Goal: Transaction & Acquisition: Book appointment/travel/reservation

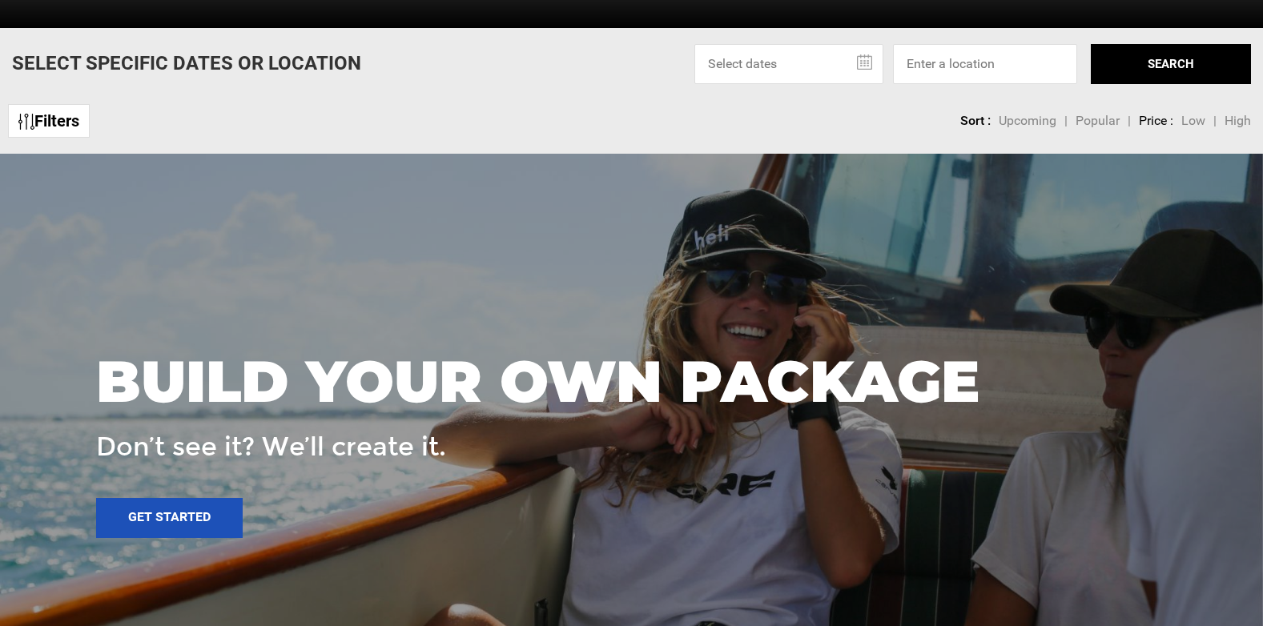
scroll to position [721, 0]
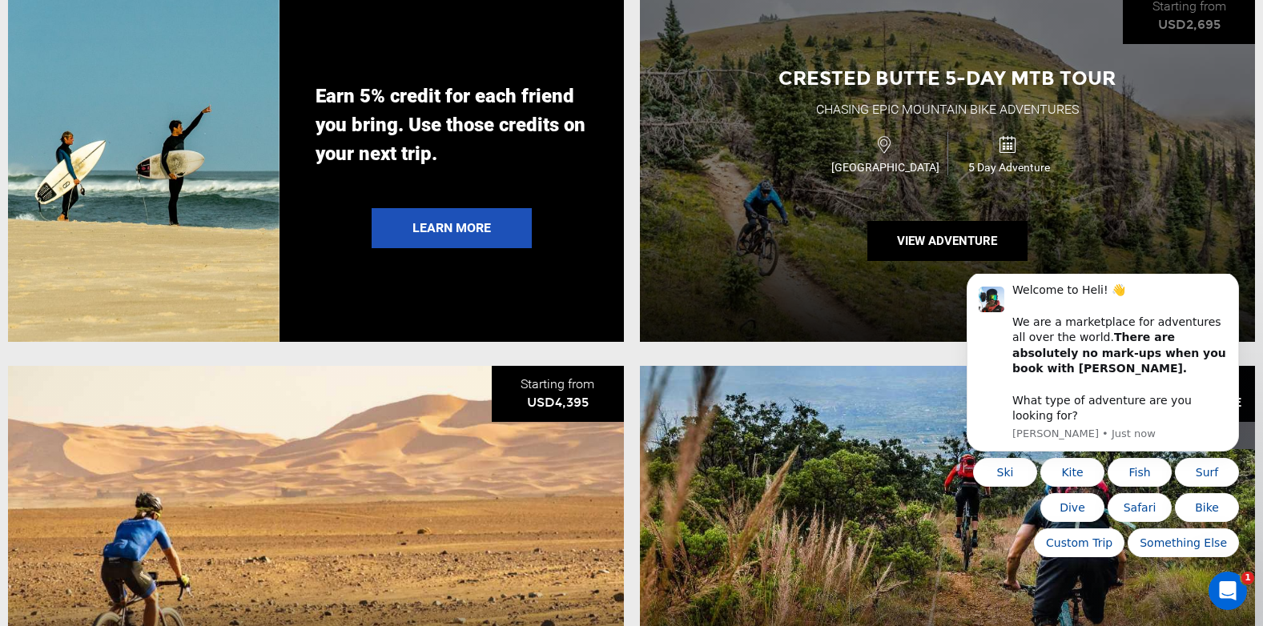
scroll to position [3364, 0]
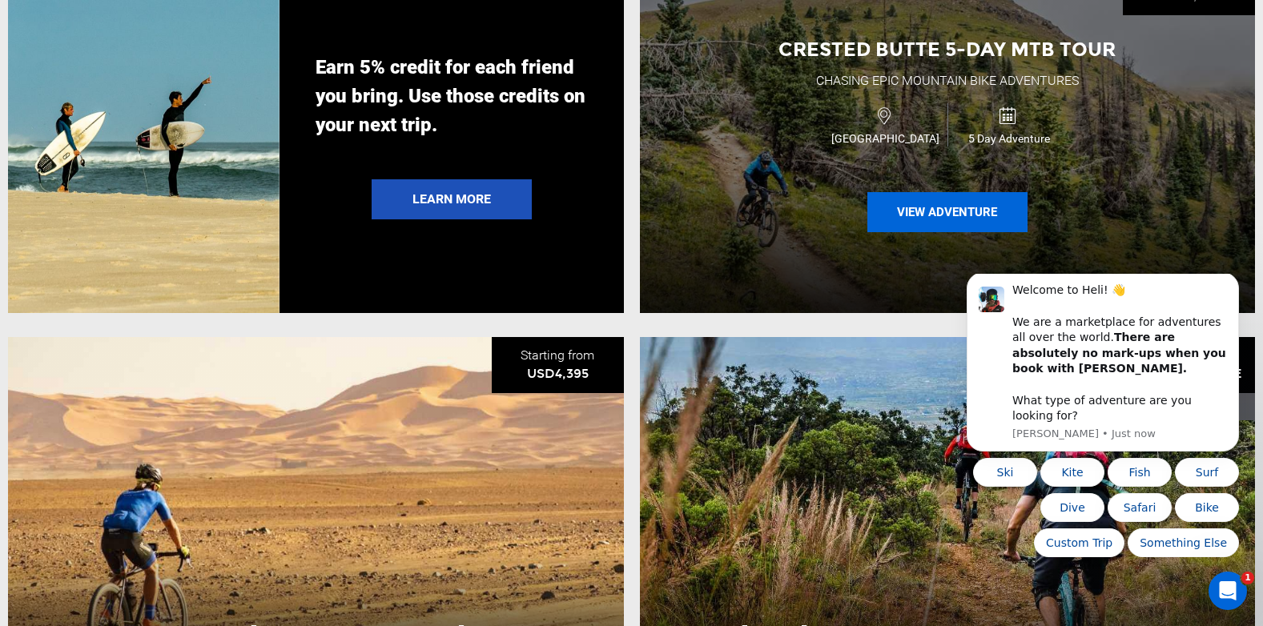
click at [927, 232] on button "View Adventure" at bounding box center [947, 212] width 160 height 40
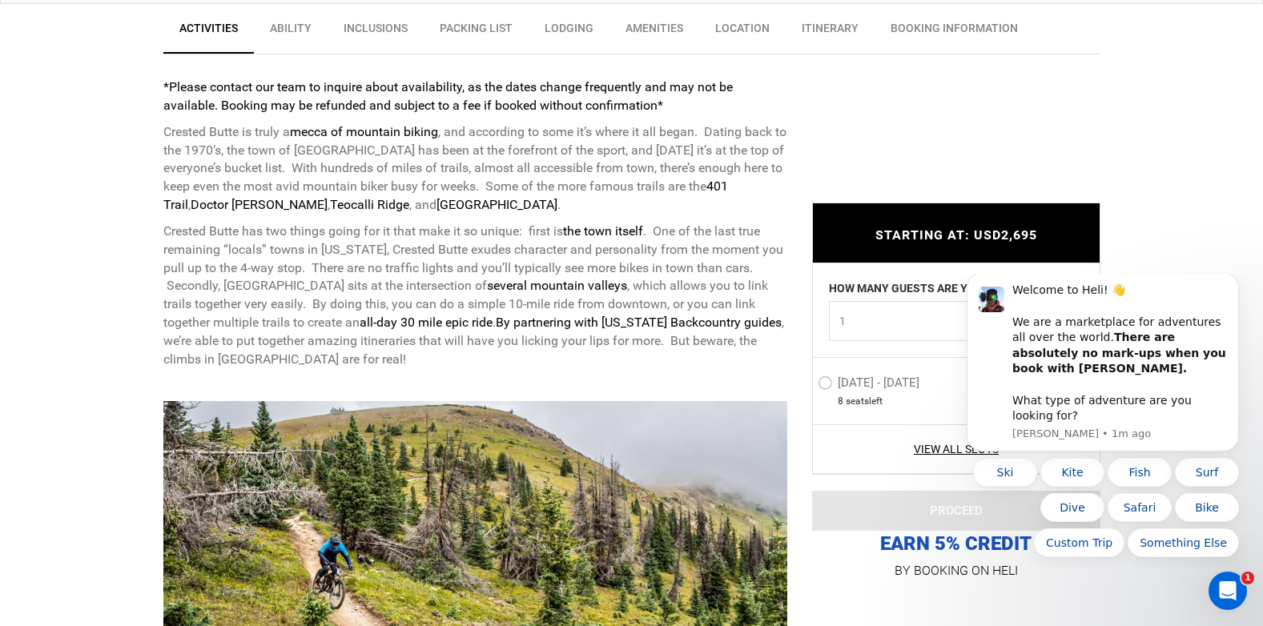
scroll to position [641, 0]
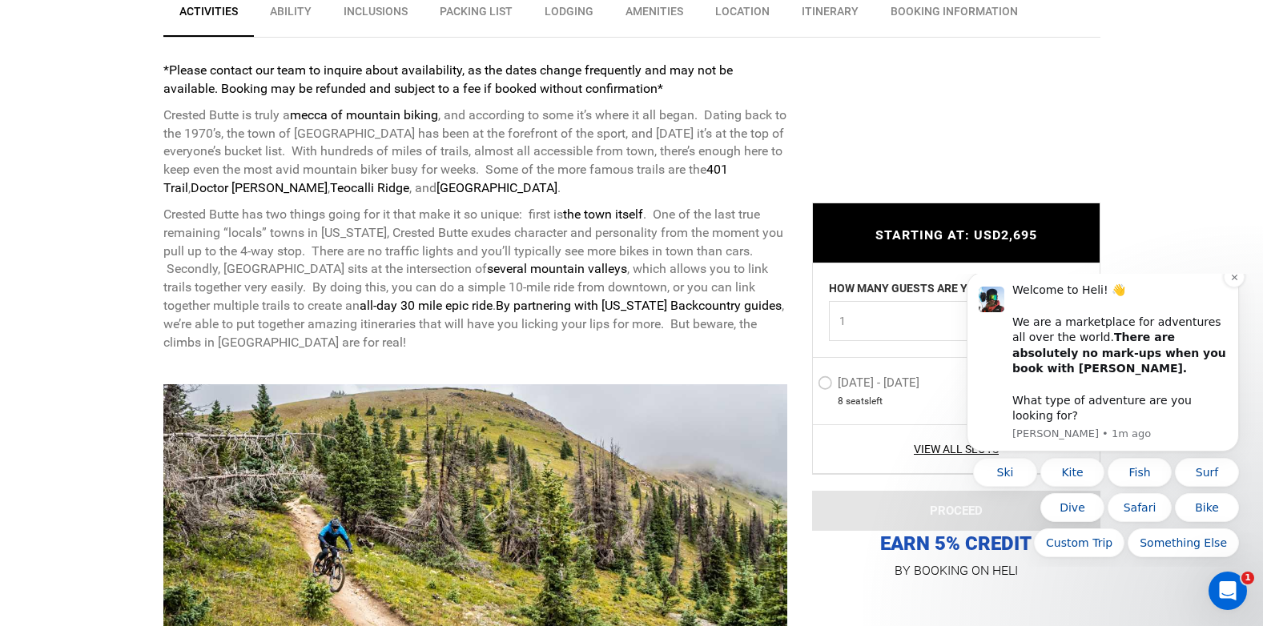
click at [973, 424] on div "Welcome to Heli! 👋 We are a marketplace for adventures all over the world. Ther…" at bounding box center [1103, 361] width 272 height 179
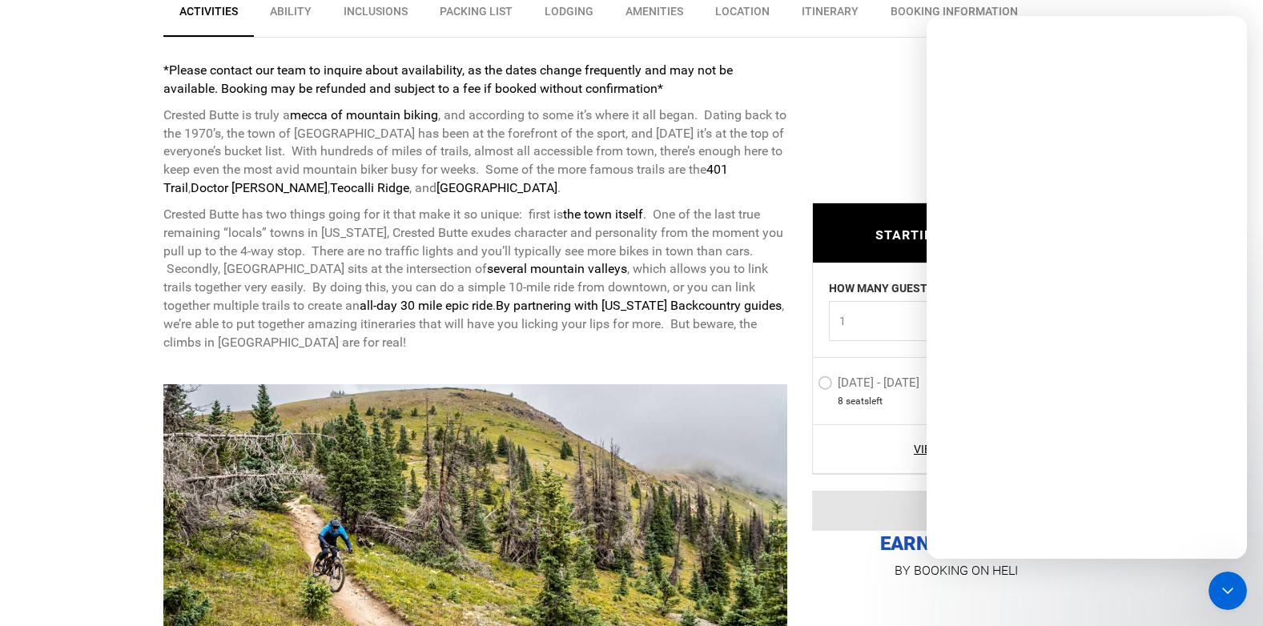
scroll to position [0, 0]
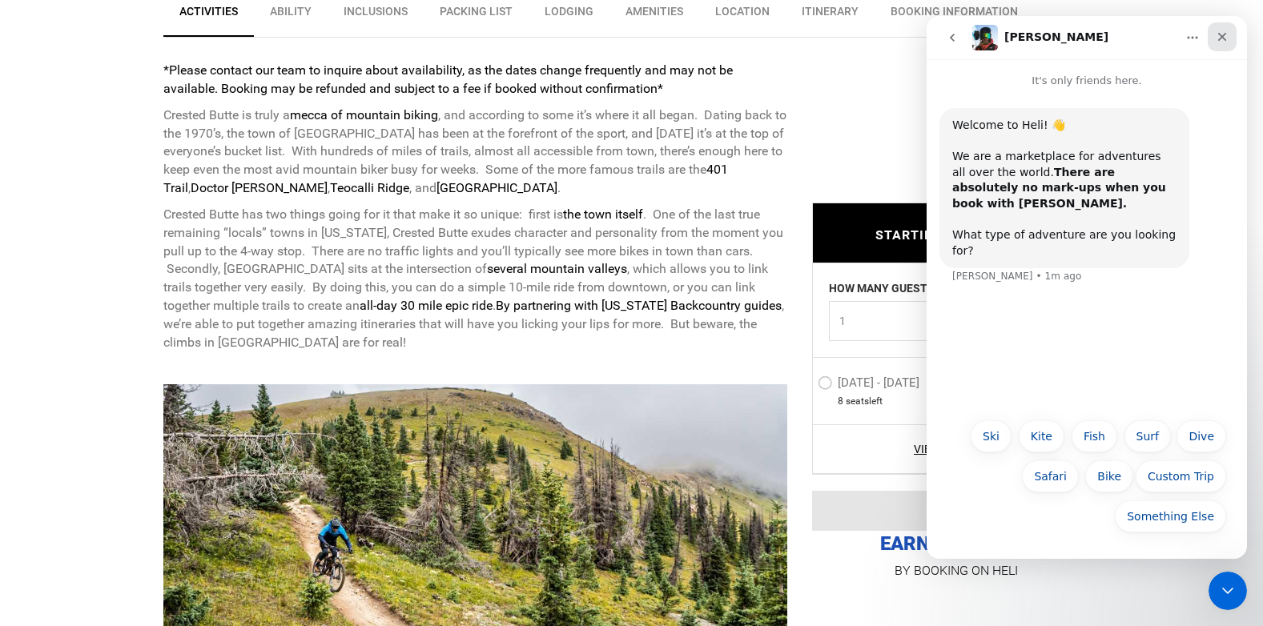
click at [1225, 39] on icon "Close" at bounding box center [1222, 37] width 9 height 9
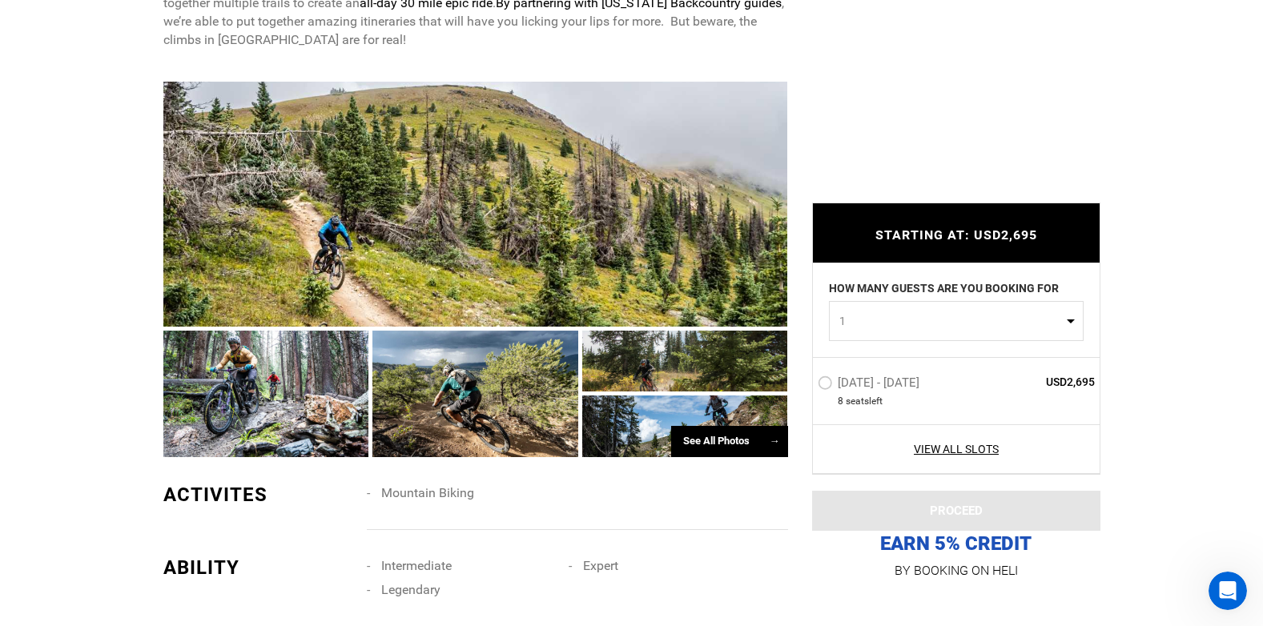
scroll to position [961, 0]
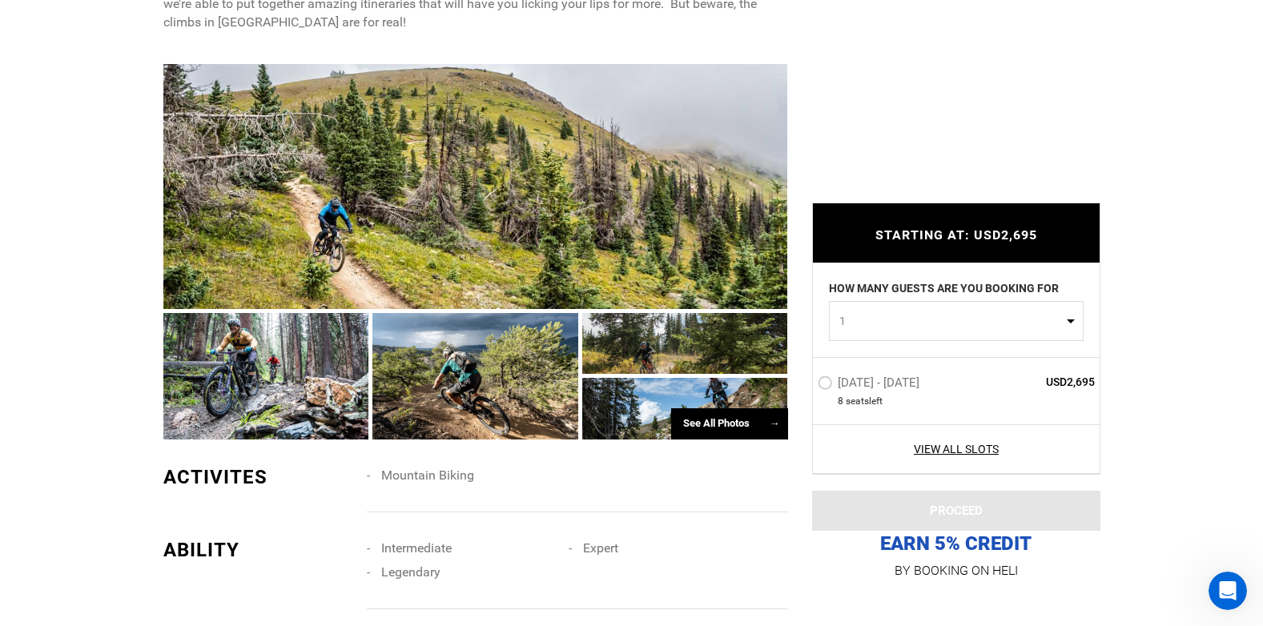
click at [311, 382] on div at bounding box center [266, 376] width 206 height 127
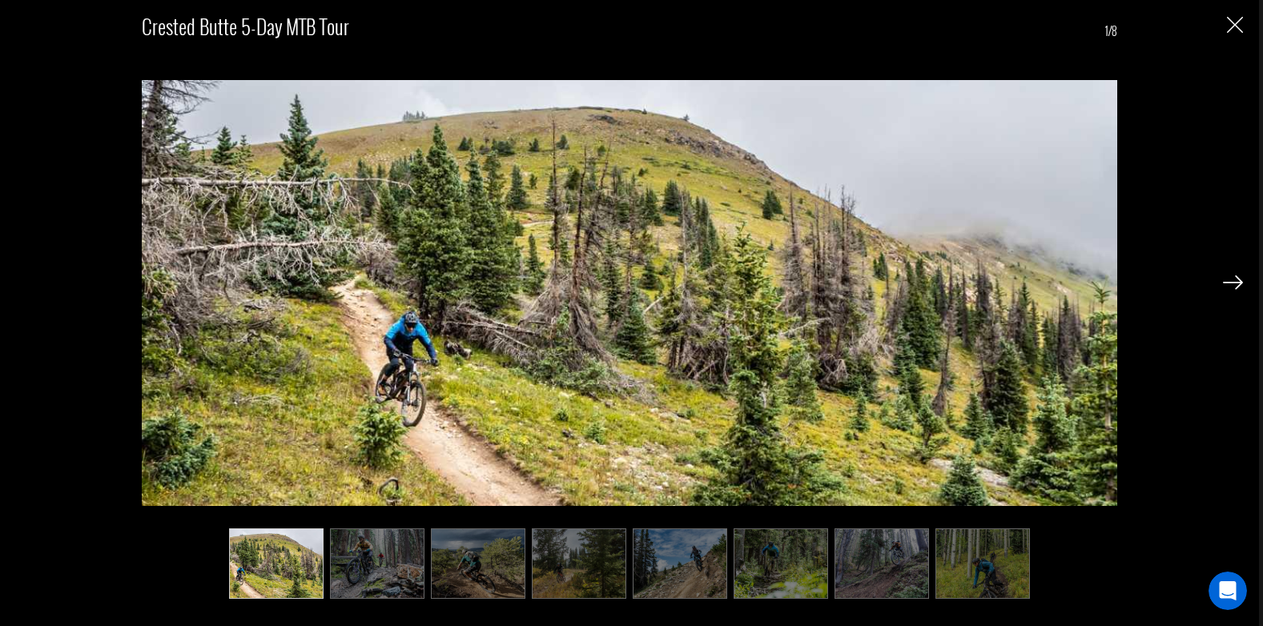
click at [1229, 288] on img at bounding box center [1233, 282] width 20 height 14
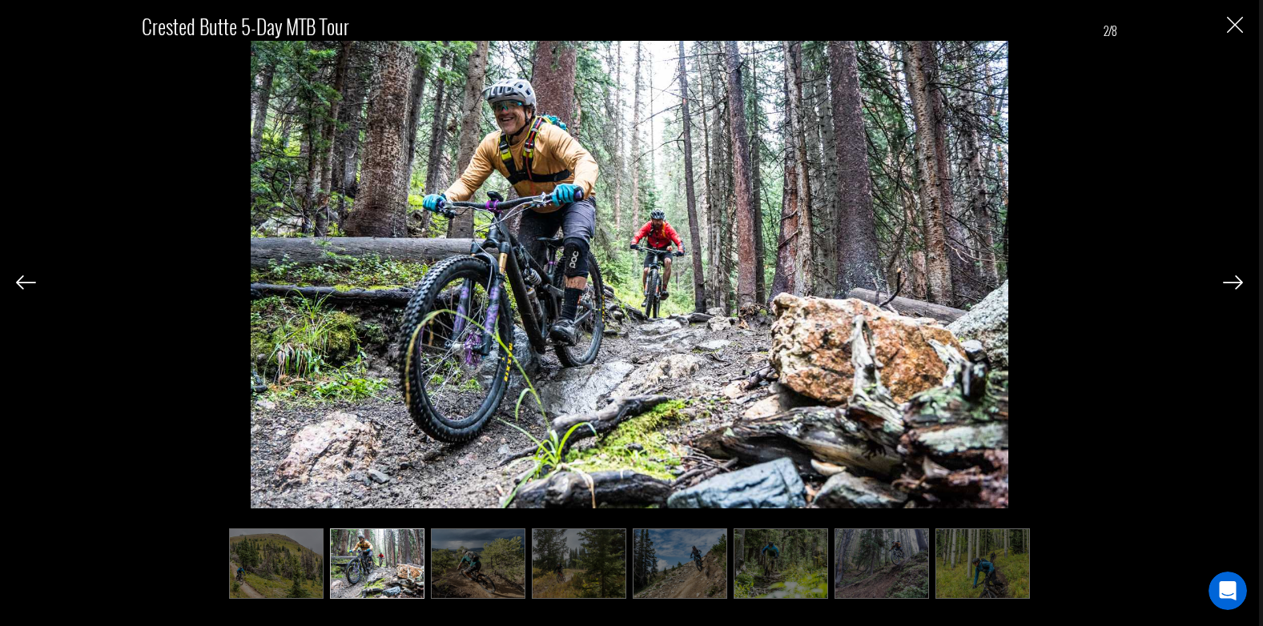
click at [1231, 290] on img at bounding box center [1233, 282] width 20 height 14
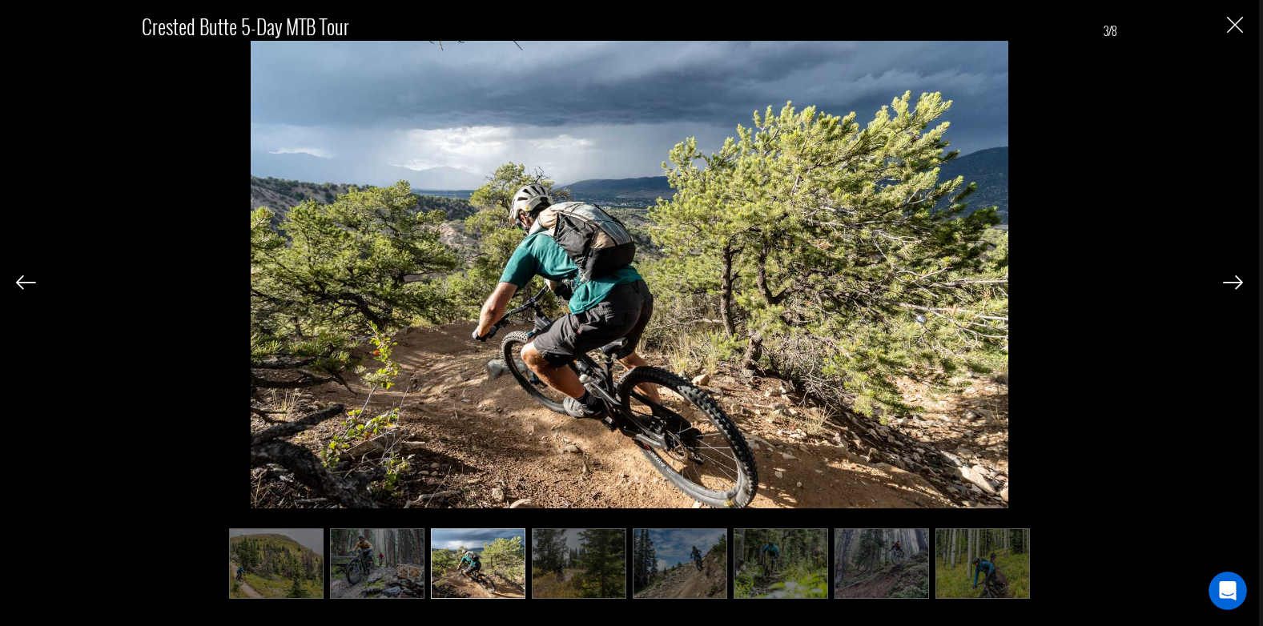
click at [1231, 290] on img at bounding box center [1233, 282] width 20 height 14
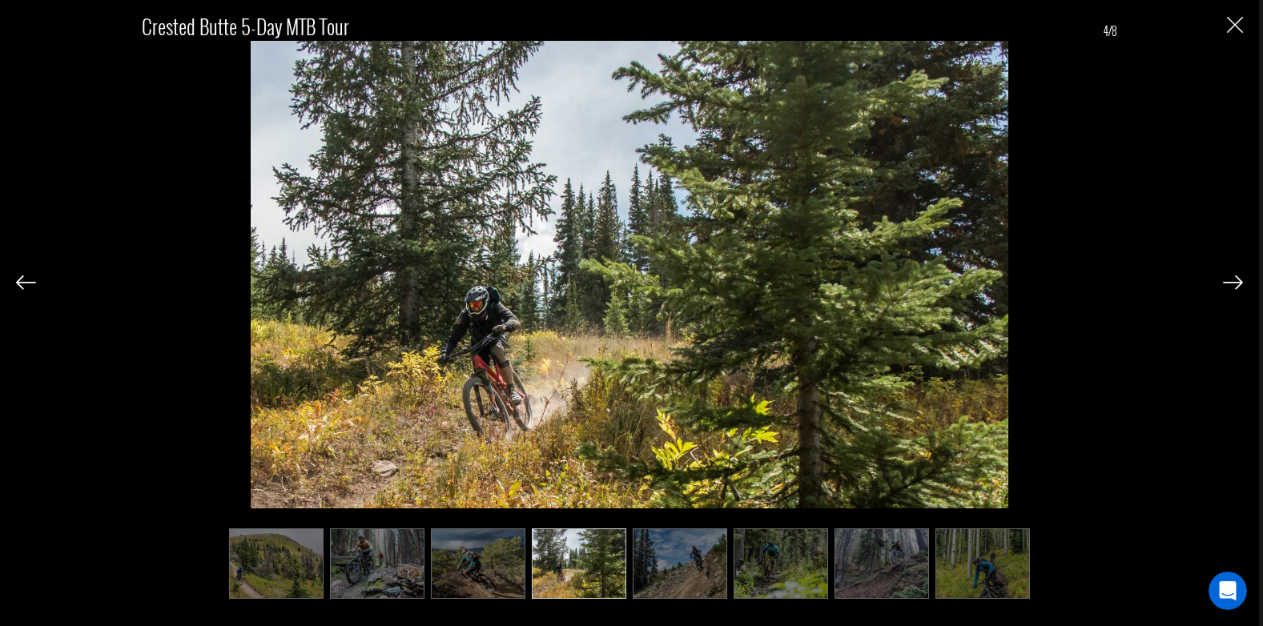
click at [1231, 290] on img at bounding box center [1233, 282] width 20 height 14
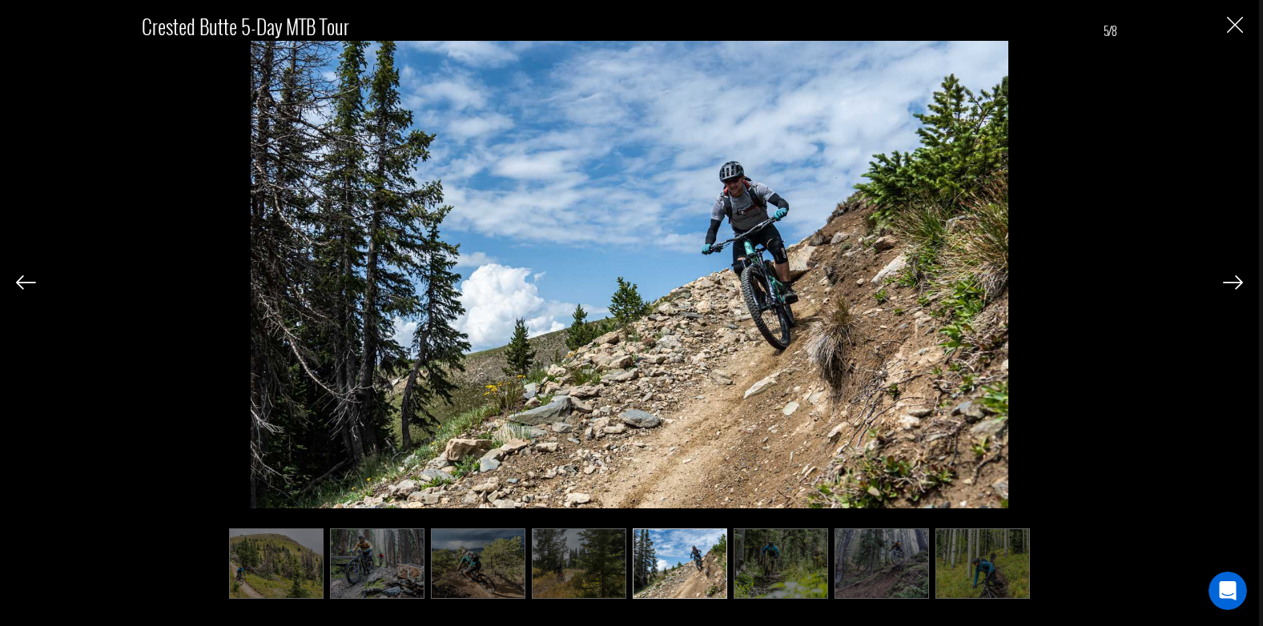
click at [1231, 290] on img at bounding box center [1233, 282] width 20 height 14
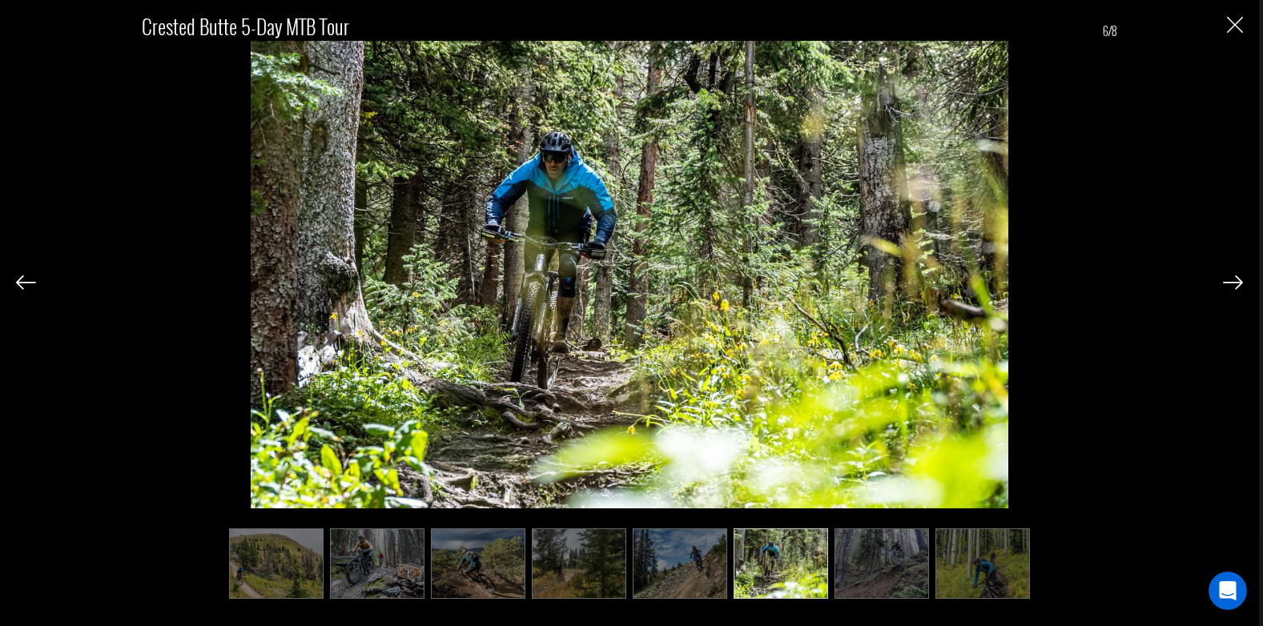
click at [1231, 290] on img at bounding box center [1233, 282] width 20 height 14
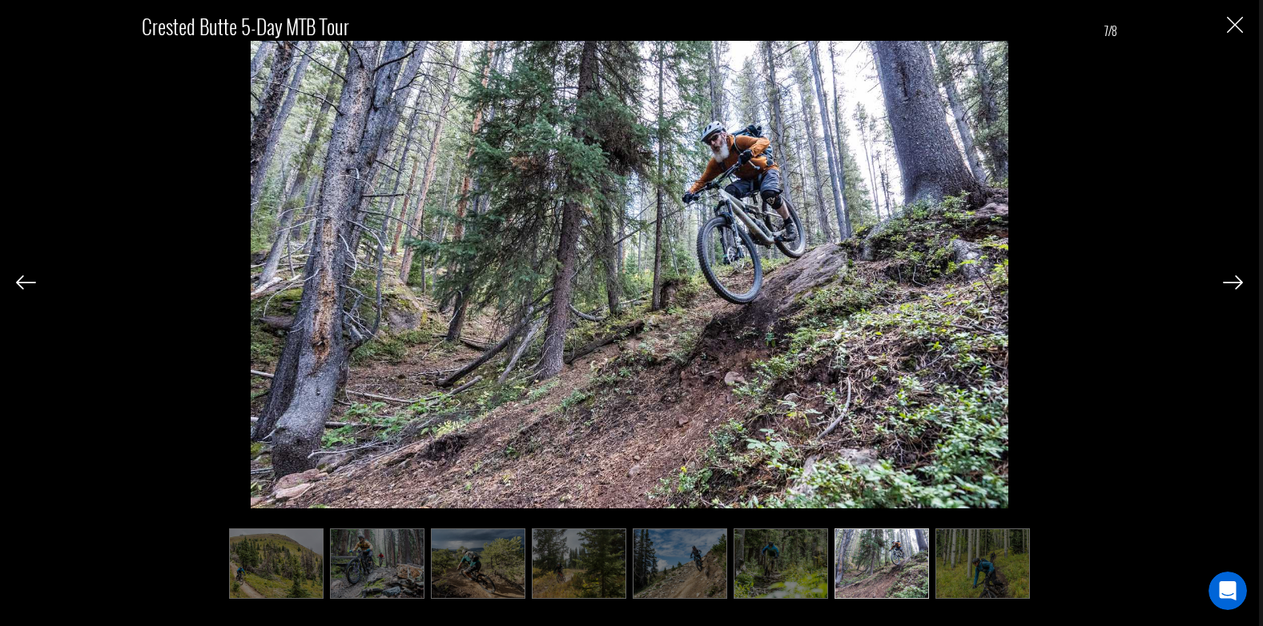
click at [1231, 290] on img at bounding box center [1233, 282] width 20 height 14
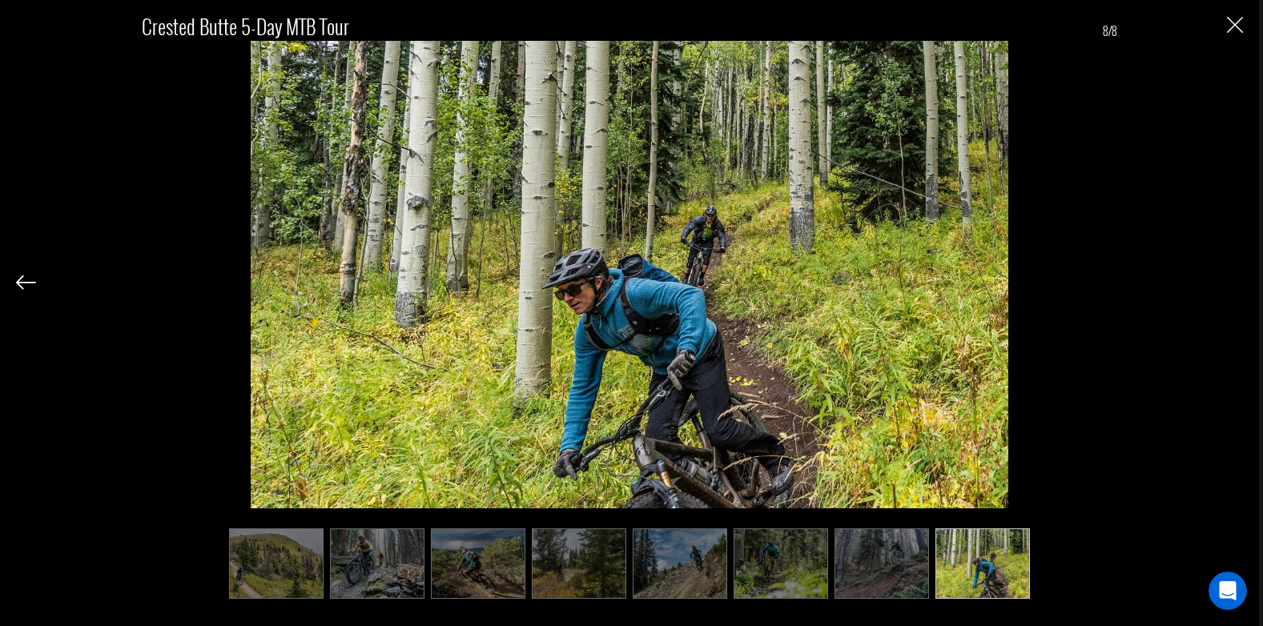
click at [1231, 290] on div "Crested Butte 5-Day MTB Tour 8/8" at bounding box center [629, 297] width 1227 height 595
click at [1236, 38] on div "Crested Butte 5-Day MTB Tour 8/8" at bounding box center [629, 297] width 1227 height 595
click at [1233, 26] on img "Close" at bounding box center [1235, 25] width 16 height 16
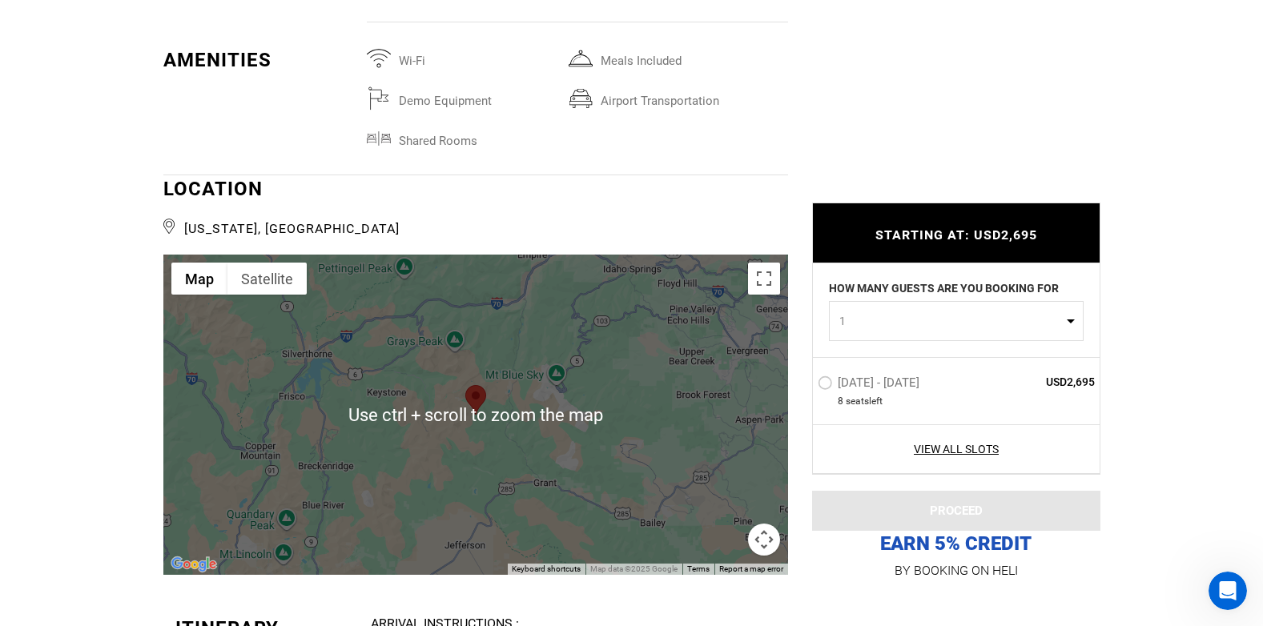
scroll to position [2723, 0]
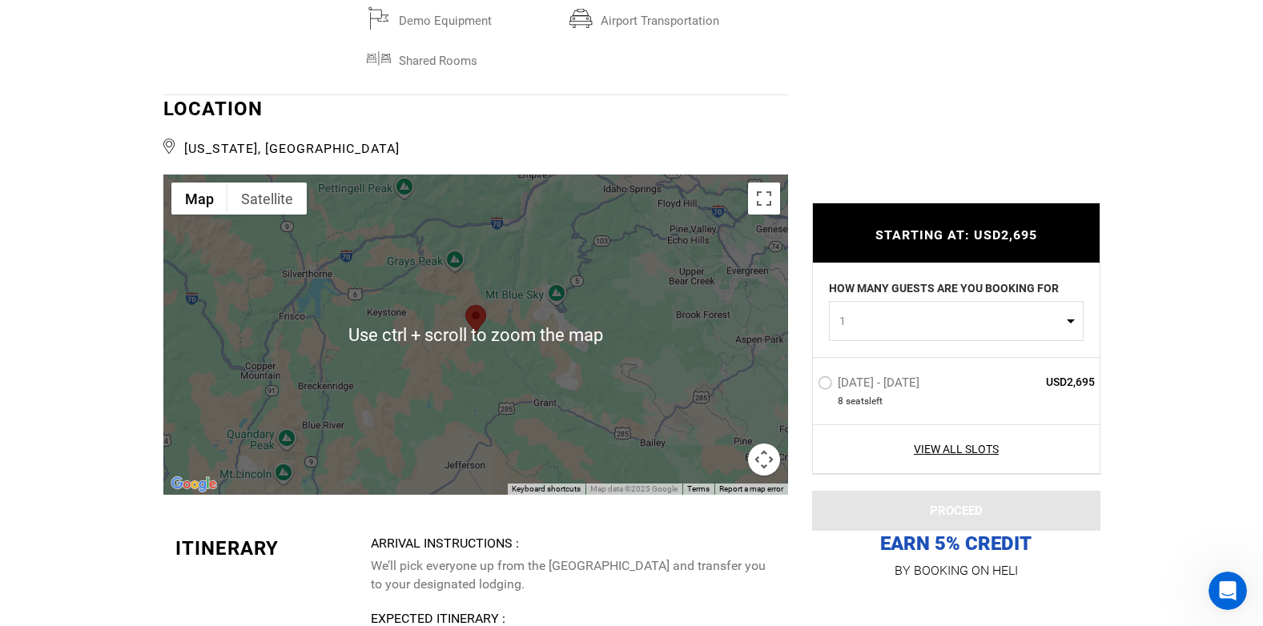
click at [766, 464] on button "Map camera controls" at bounding box center [764, 460] width 32 height 32
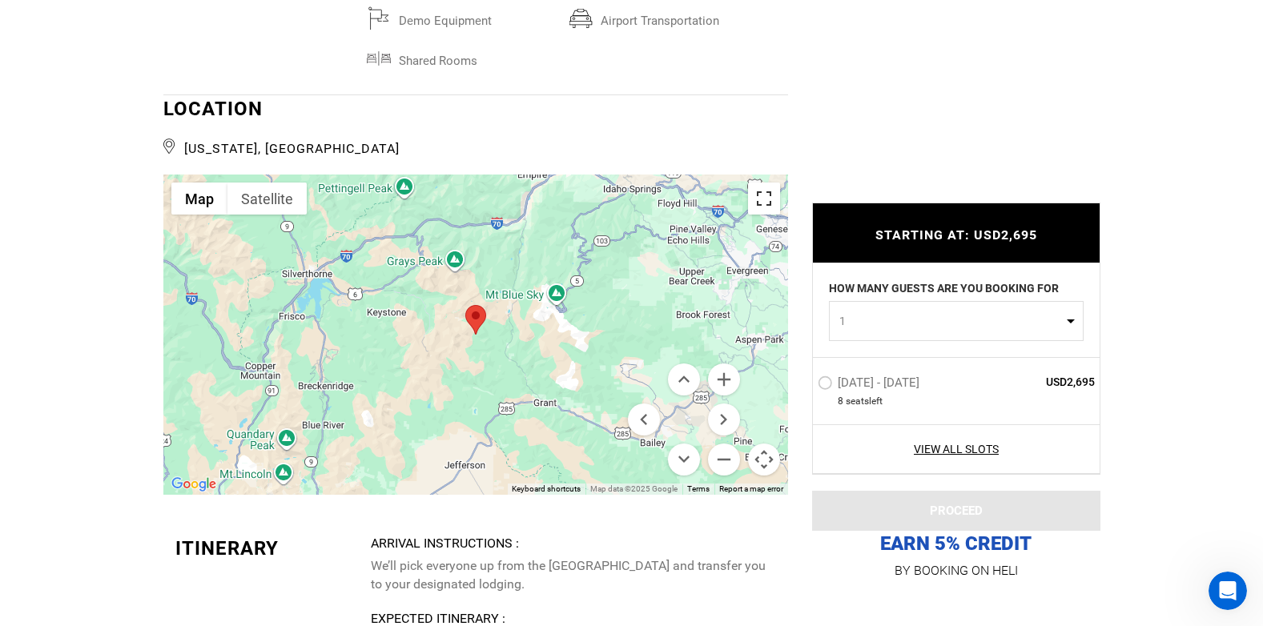
click at [759, 207] on button "Toggle fullscreen view" at bounding box center [764, 199] width 32 height 32
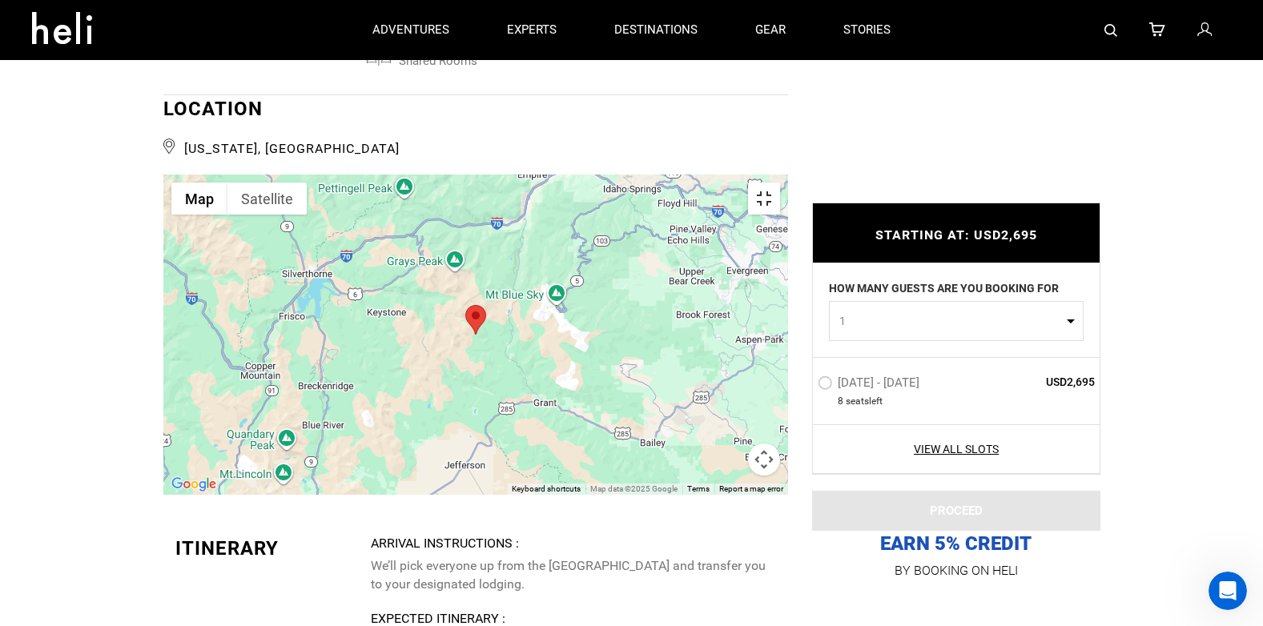
scroll to position [0, 0]
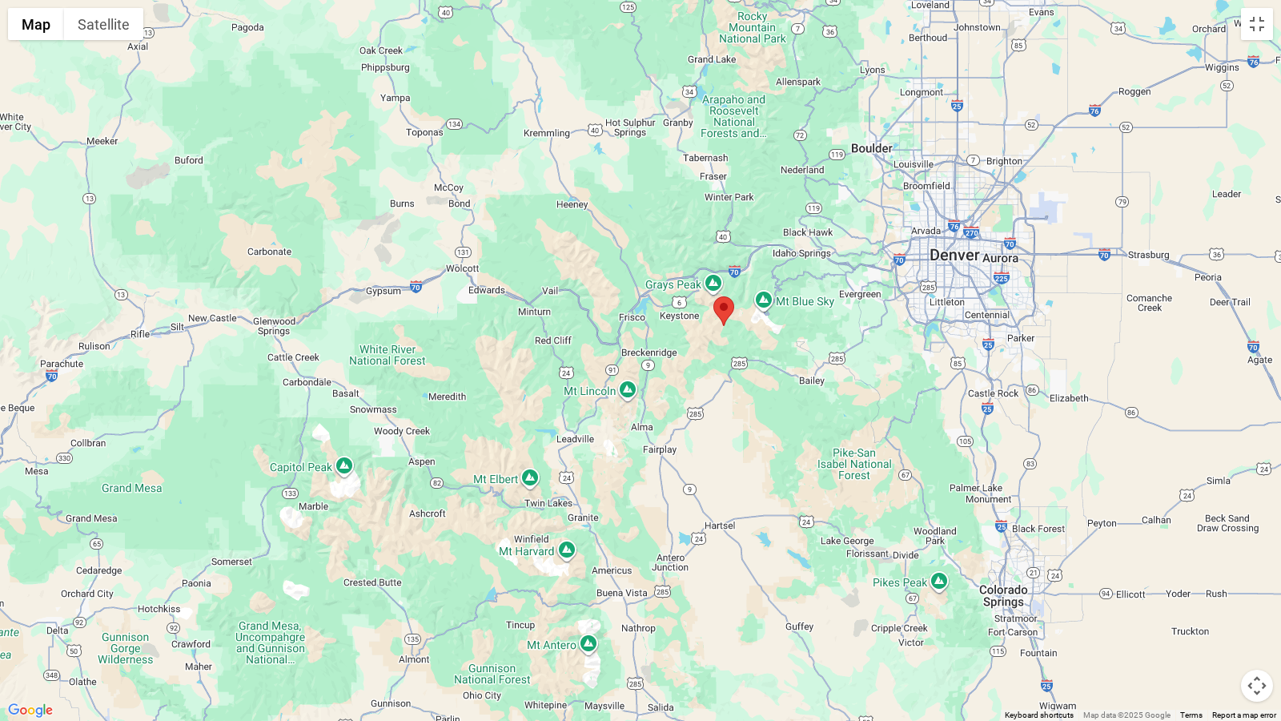
click at [935, 294] on div at bounding box center [640, 360] width 1281 height 721
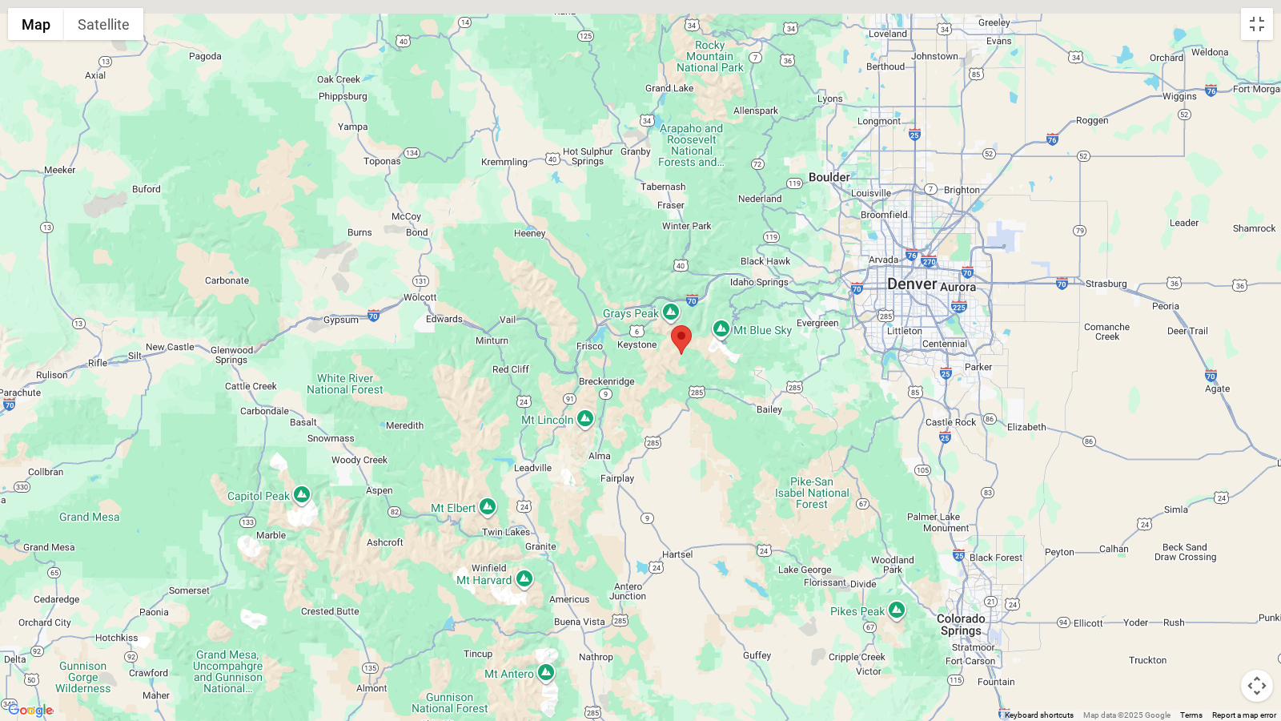
drag, startPoint x: 1003, startPoint y: 250, endPoint x: 960, endPoint y: 281, distance: 52.7
click at [960, 281] on div at bounding box center [640, 360] width 1281 height 721
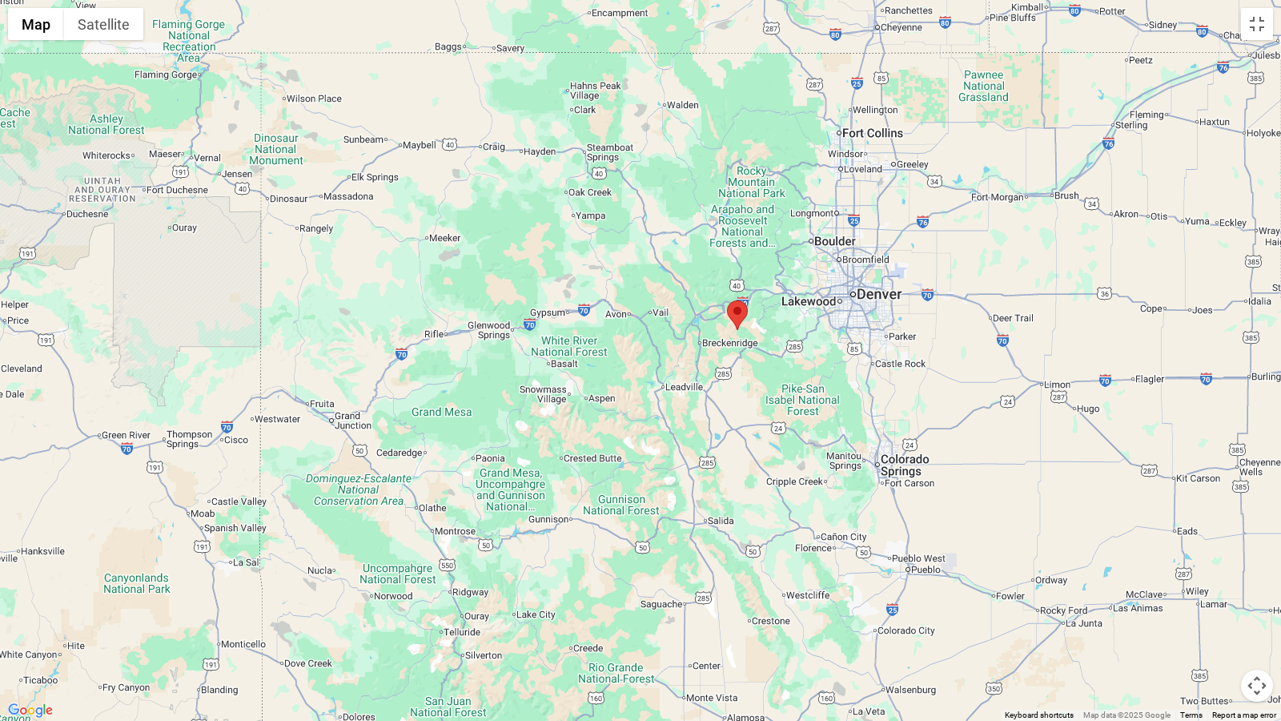
drag, startPoint x: 1003, startPoint y: 273, endPoint x: 918, endPoint y: 285, distance: 86.5
click at [918, 285] on div at bounding box center [640, 360] width 1281 height 721
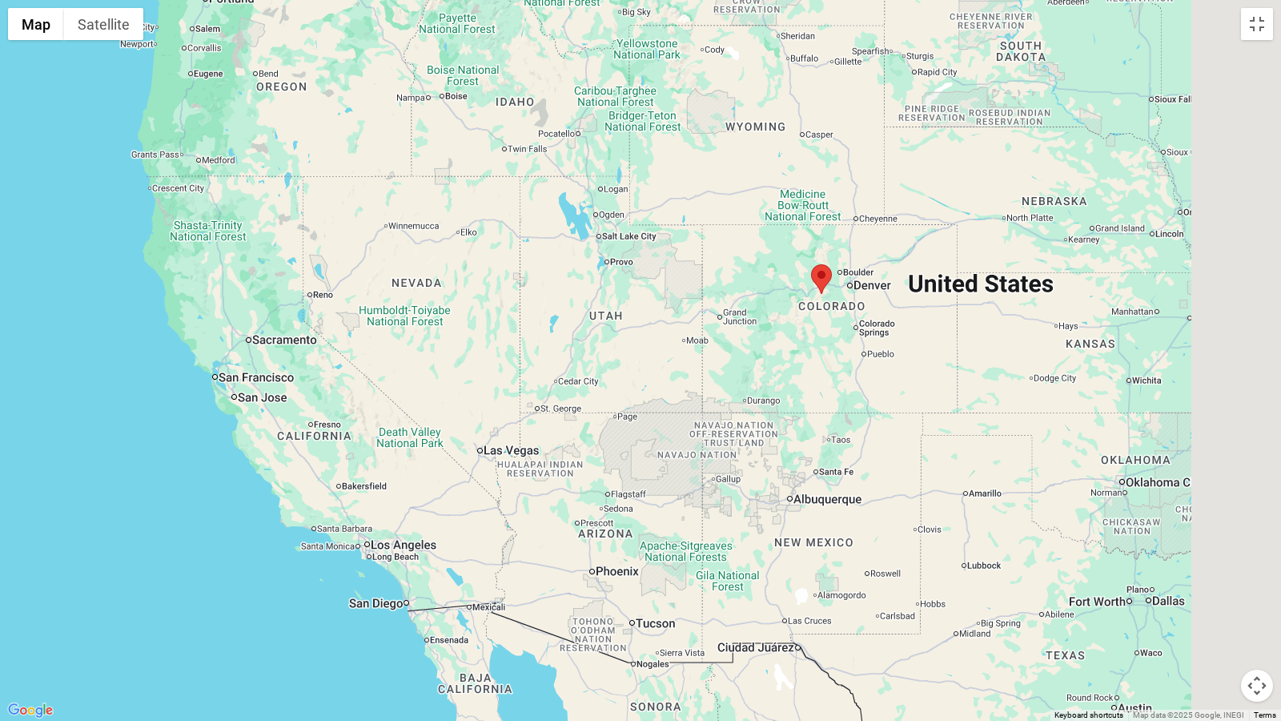
drag, startPoint x: 1038, startPoint y: 284, endPoint x: 931, endPoint y: 284, distance: 107.3
click at [931, 284] on div at bounding box center [640, 360] width 1281 height 721
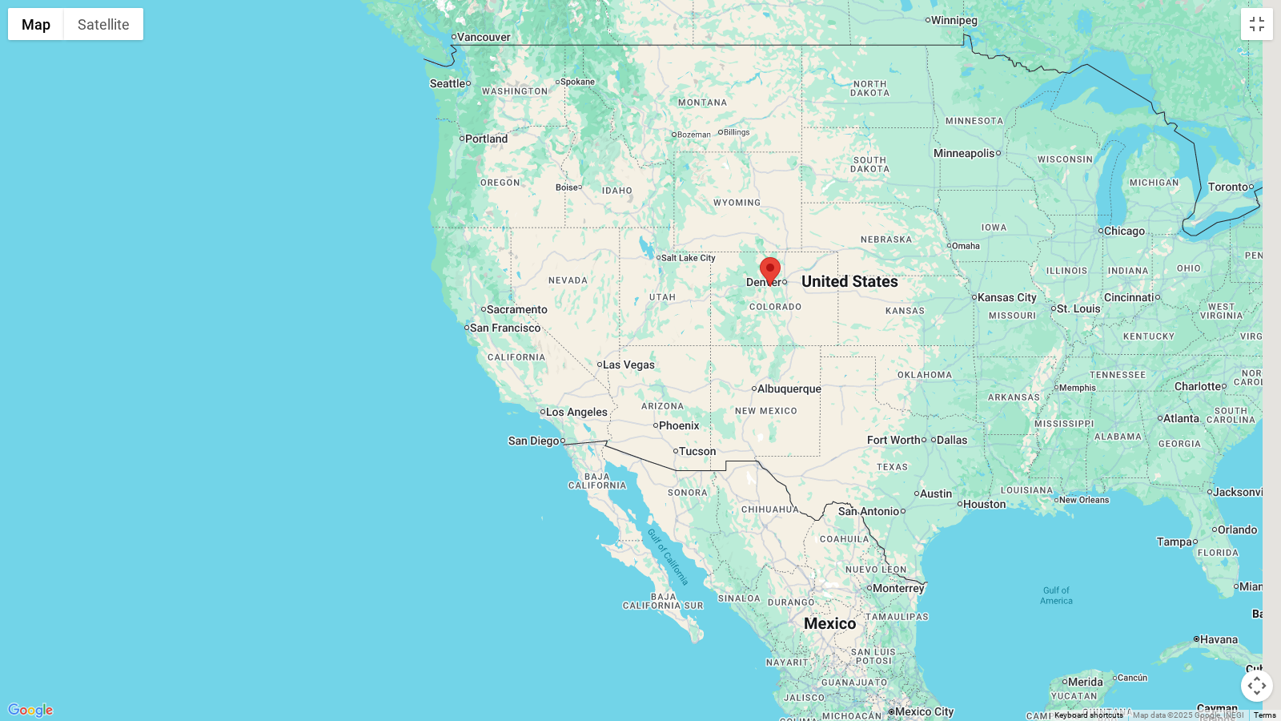
drag, startPoint x: 1069, startPoint y: 282, endPoint x: 974, endPoint y: 279, distance: 95.3
click at [974, 279] on div at bounding box center [640, 360] width 1281 height 721
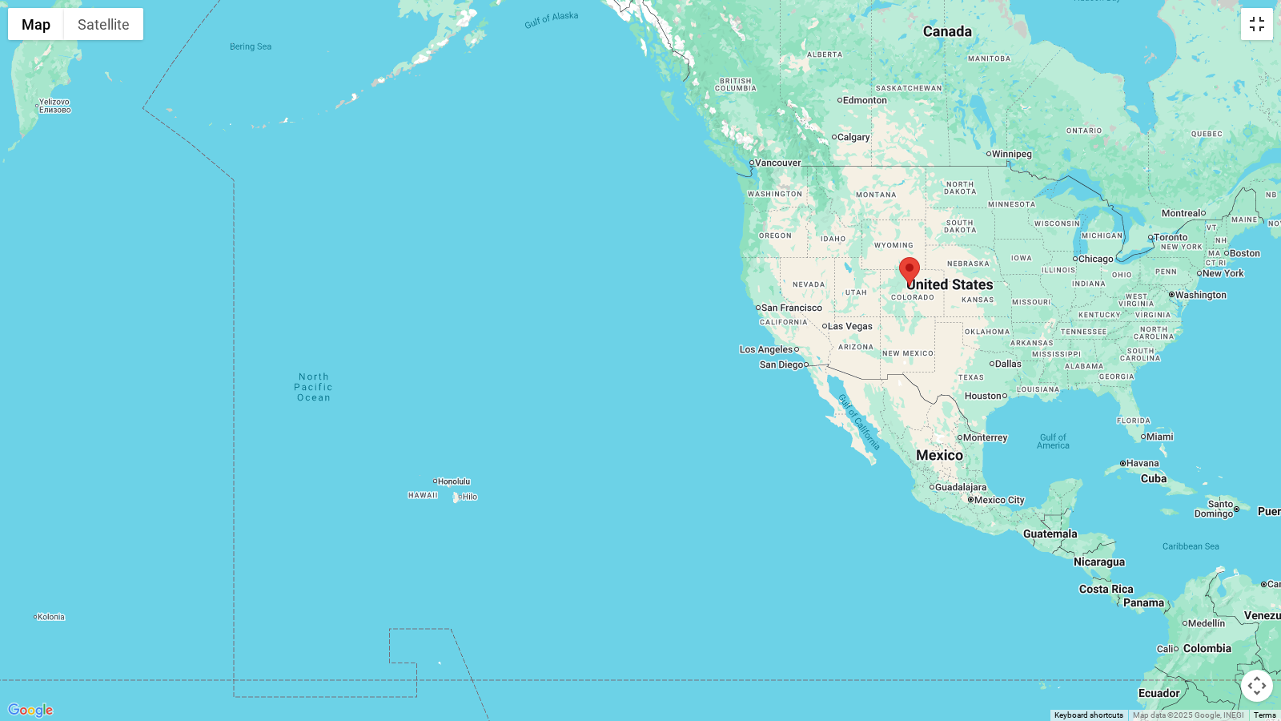
click at [1259, 30] on button "Toggle fullscreen view" at bounding box center [1257, 24] width 32 height 32
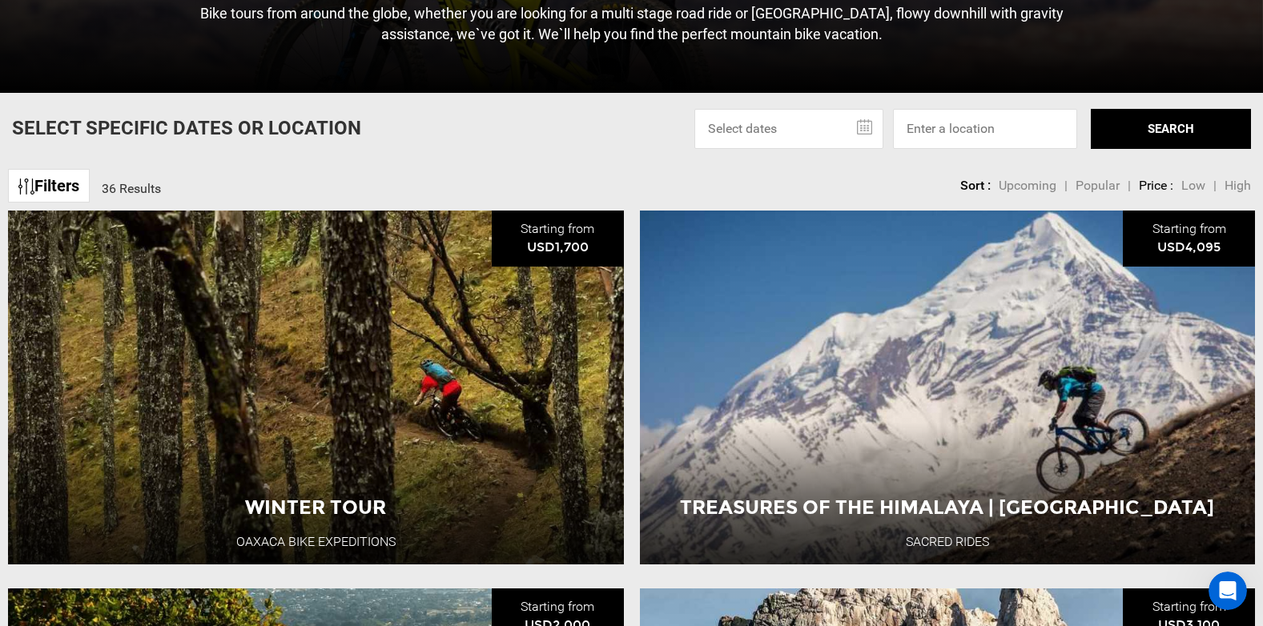
scroll to position [561, 0]
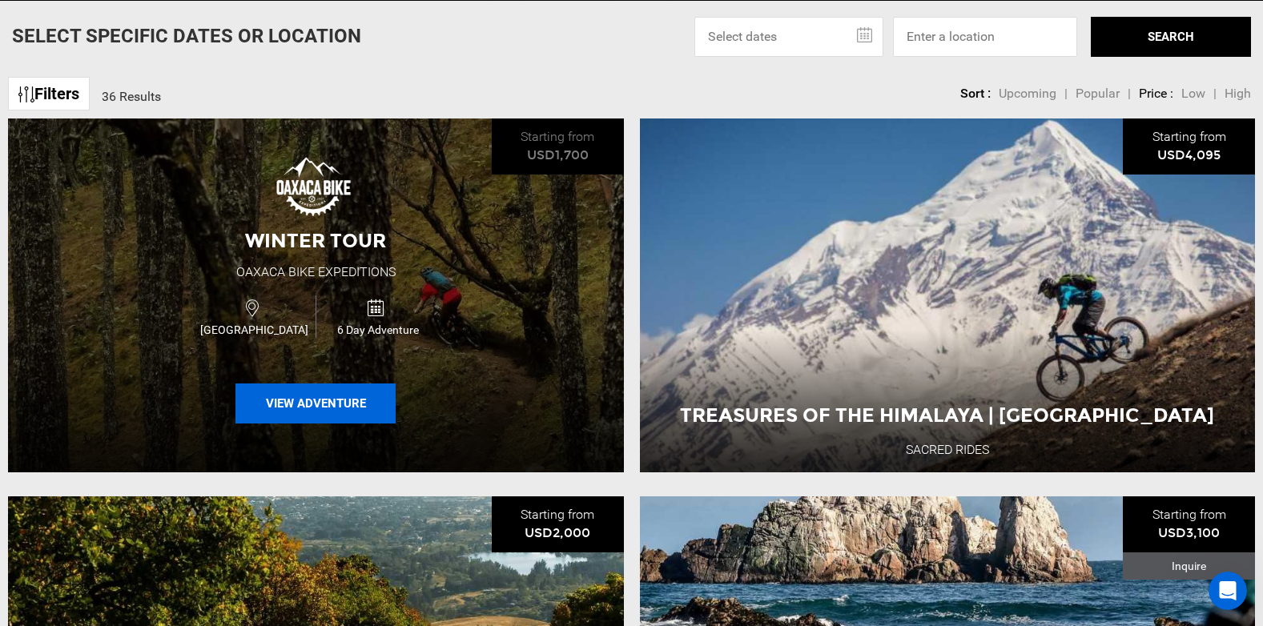
click at [315, 404] on button "View Adventure" at bounding box center [315, 404] width 160 height 40
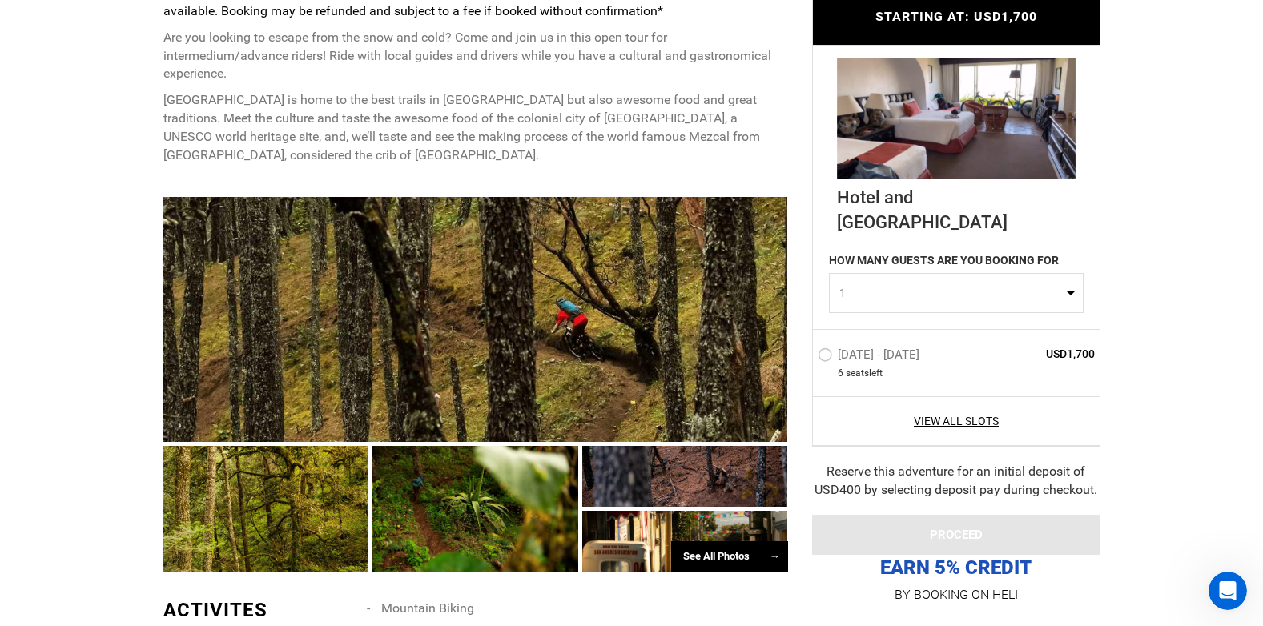
scroll to position [801, 0]
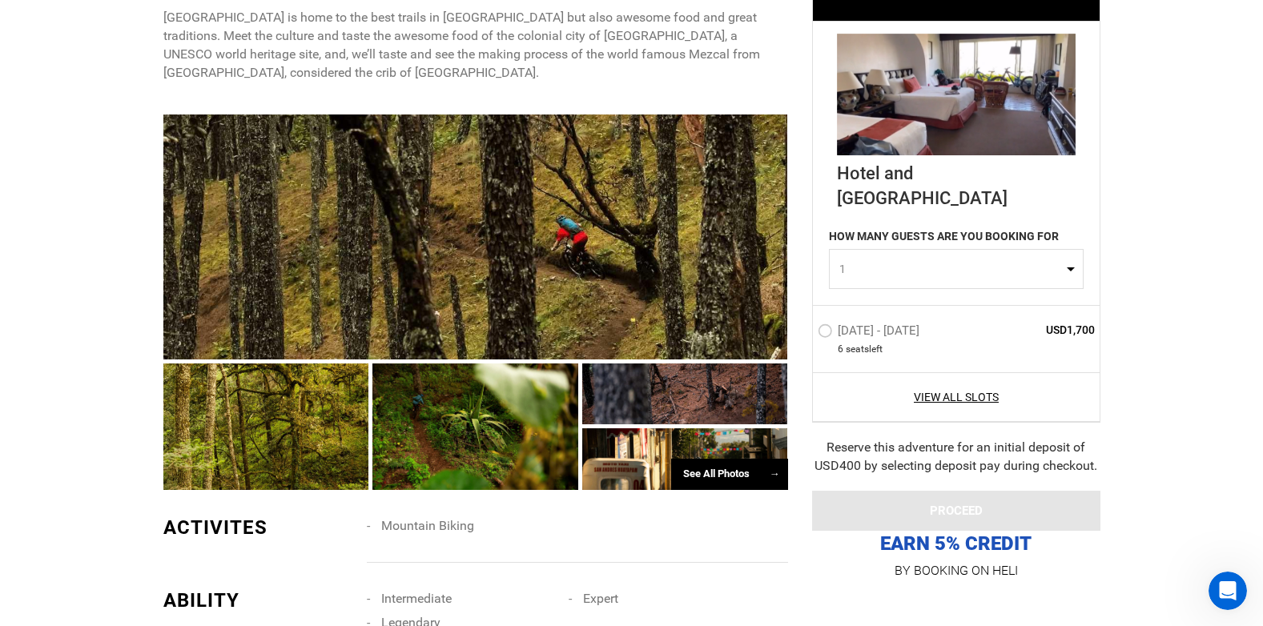
click at [556, 190] on div at bounding box center [475, 237] width 625 height 245
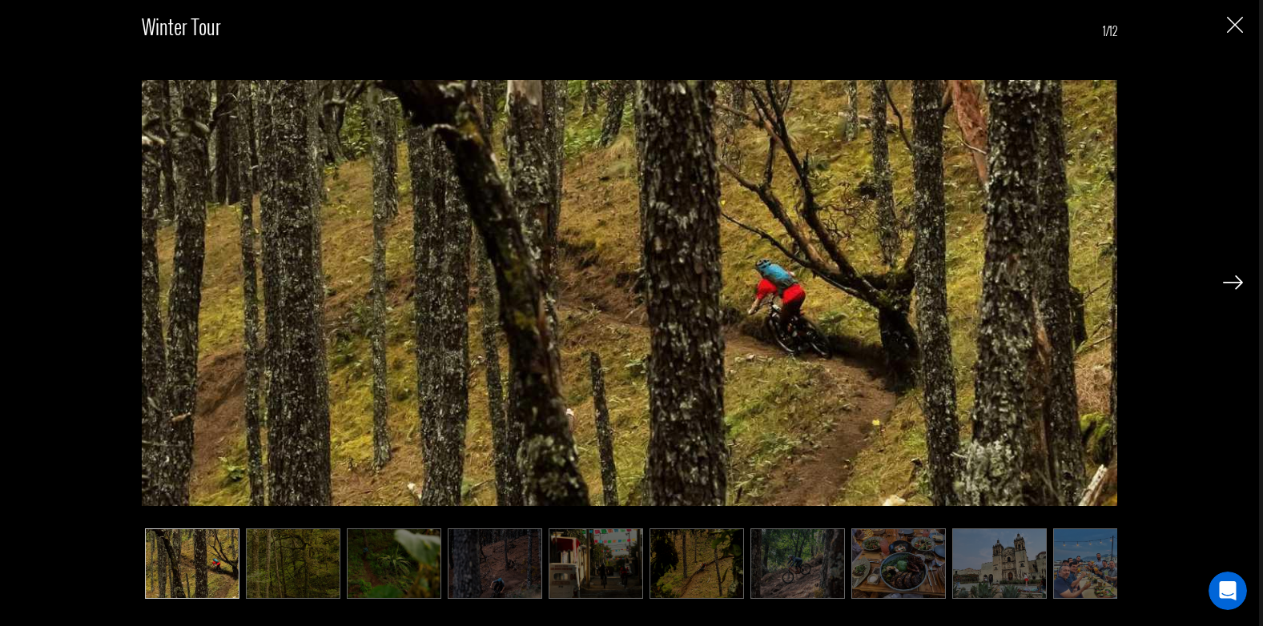
click at [1216, 277] on div "Winter Tour 1/12" at bounding box center [629, 297] width 1227 height 595
click at [1238, 282] on img at bounding box center [1233, 282] width 20 height 14
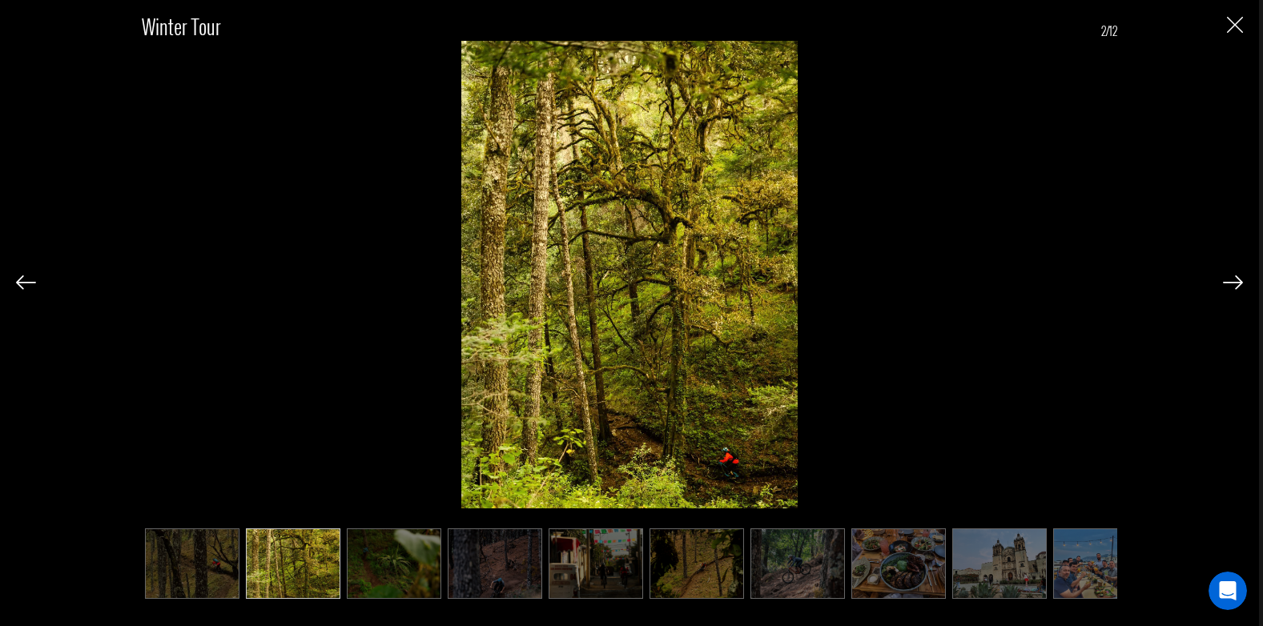
click at [1238, 282] on img at bounding box center [1233, 282] width 20 height 14
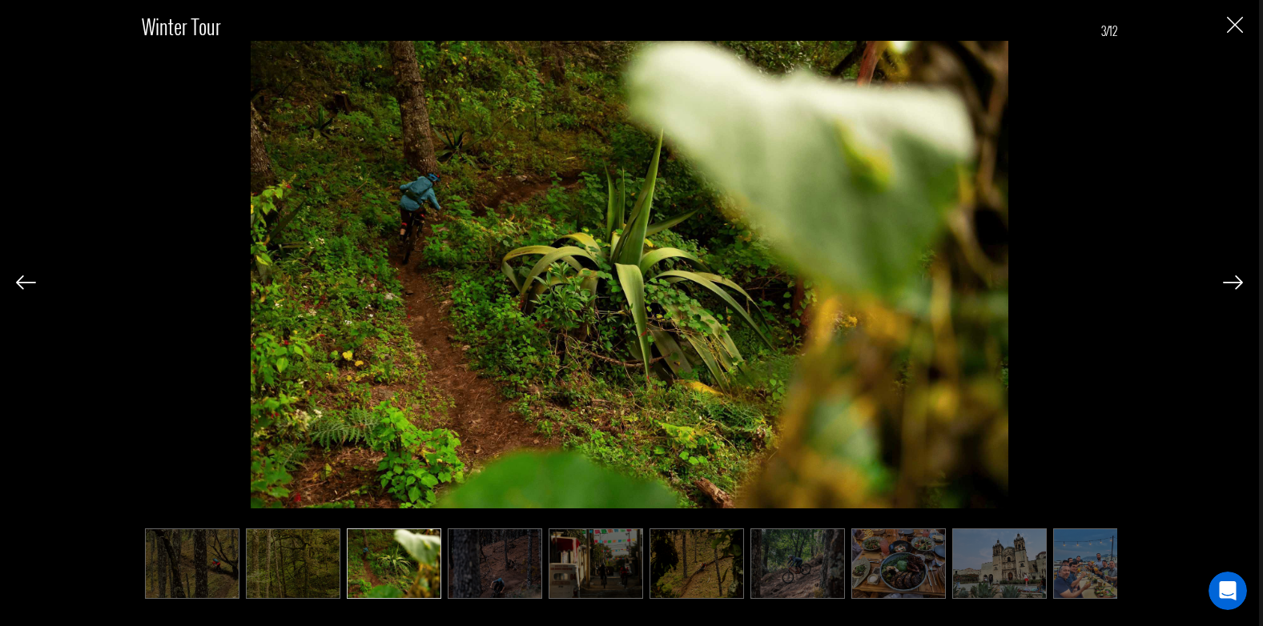
click at [1238, 282] on img at bounding box center [1233, 282] width 20 height 14
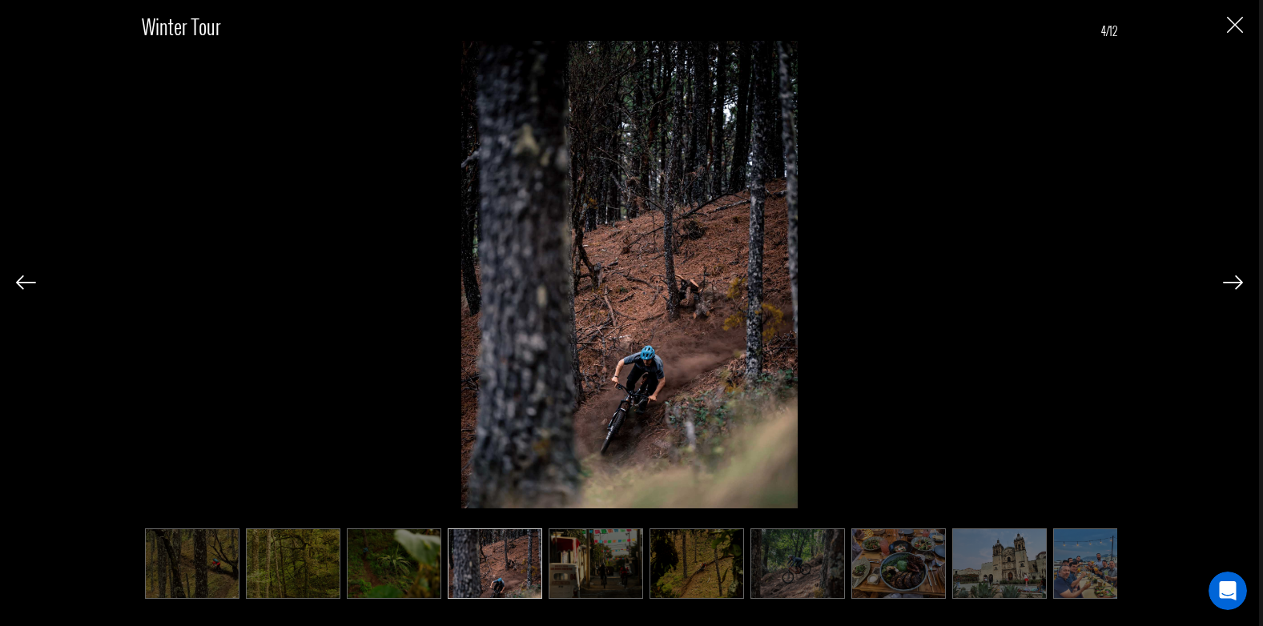
click at [1238, 280] on img at bounding box center [1233, 282] width 20 height 14
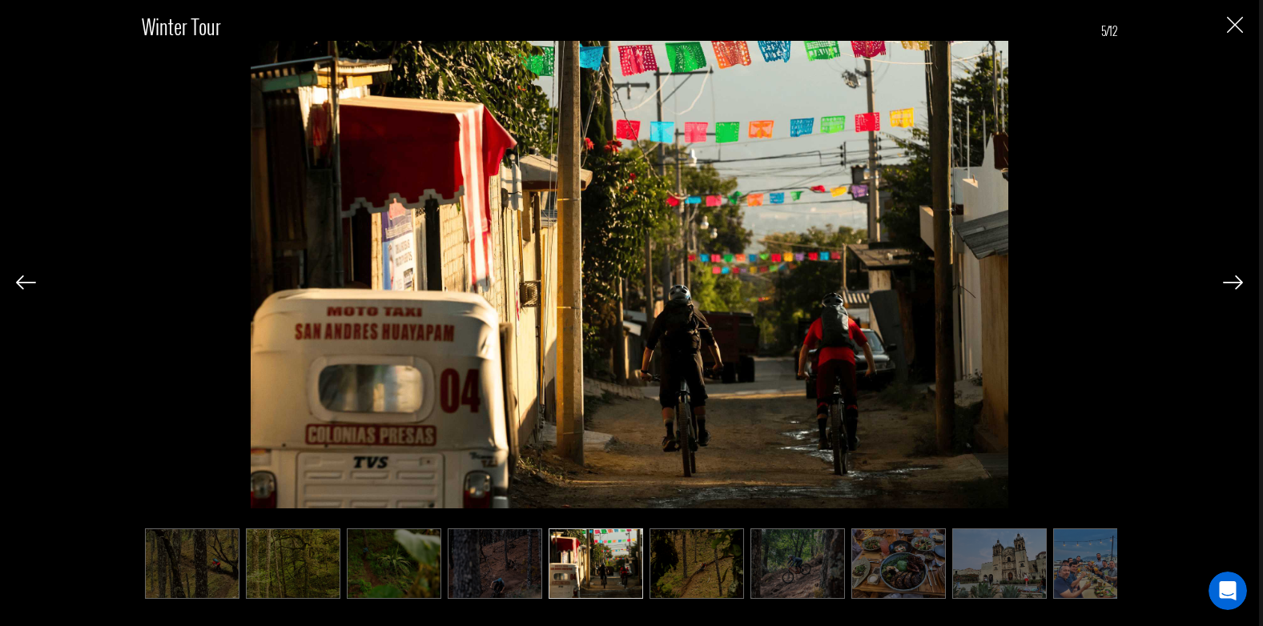
click at [1237, 279] on img at bounding box center [1233, 282] width 20 height 14
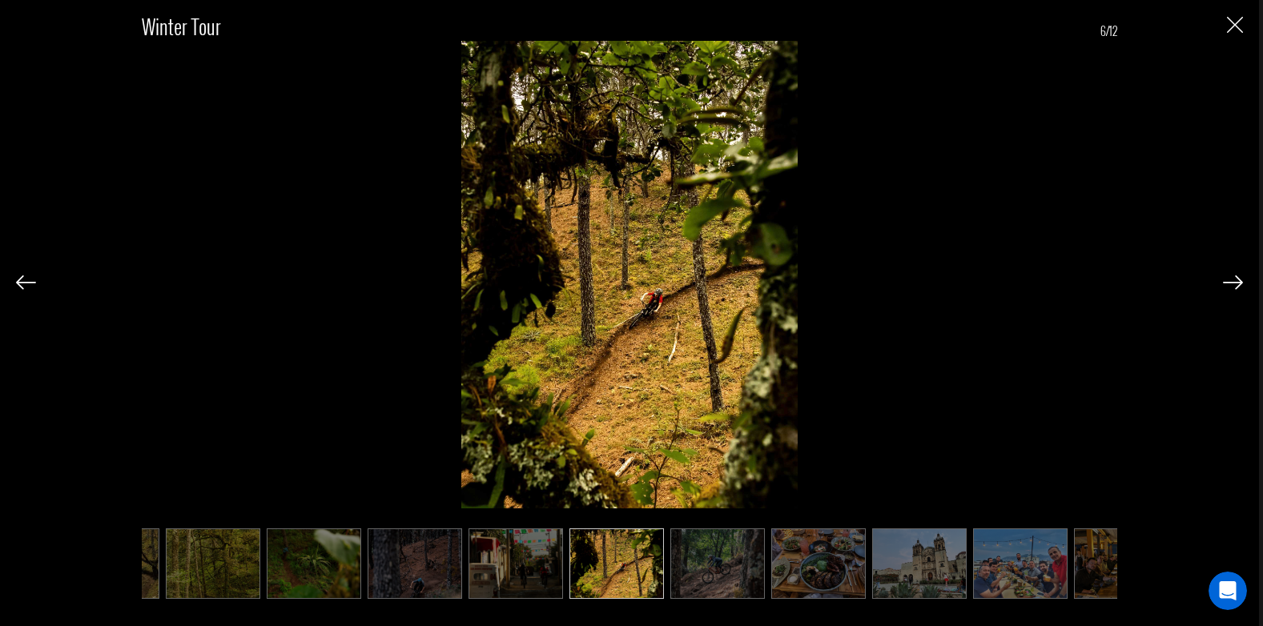
click at [1236, 278] on img at bounding box center [1233, 282] width 20 height 14
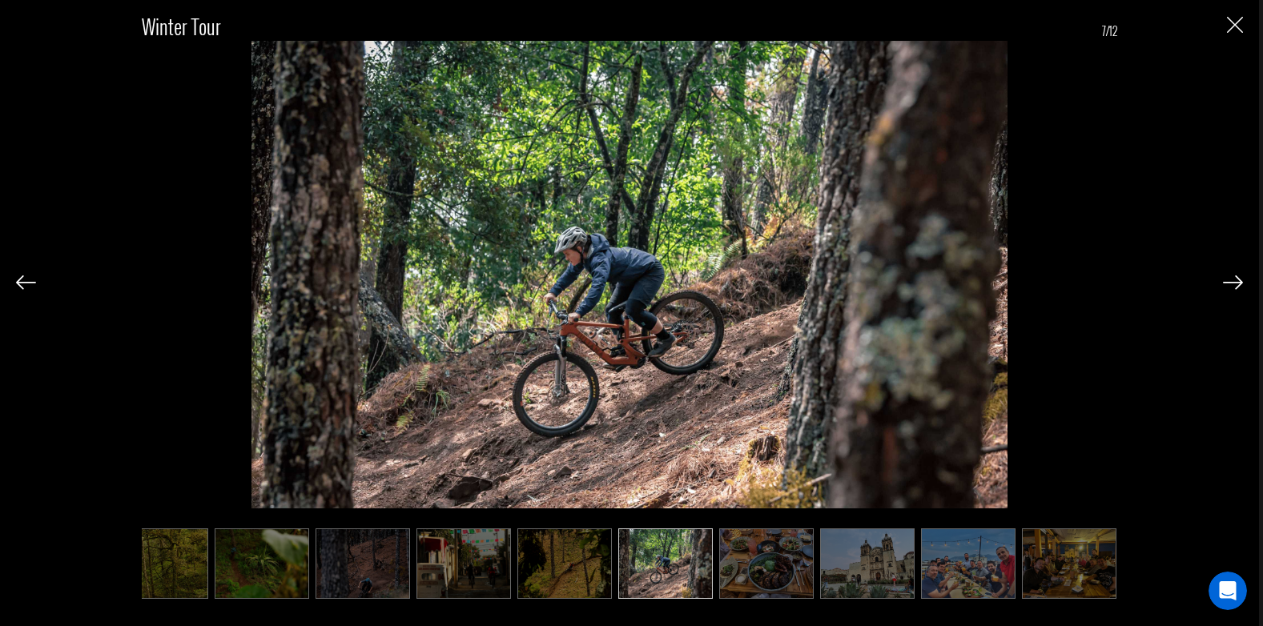
scroll to position [0, 160]
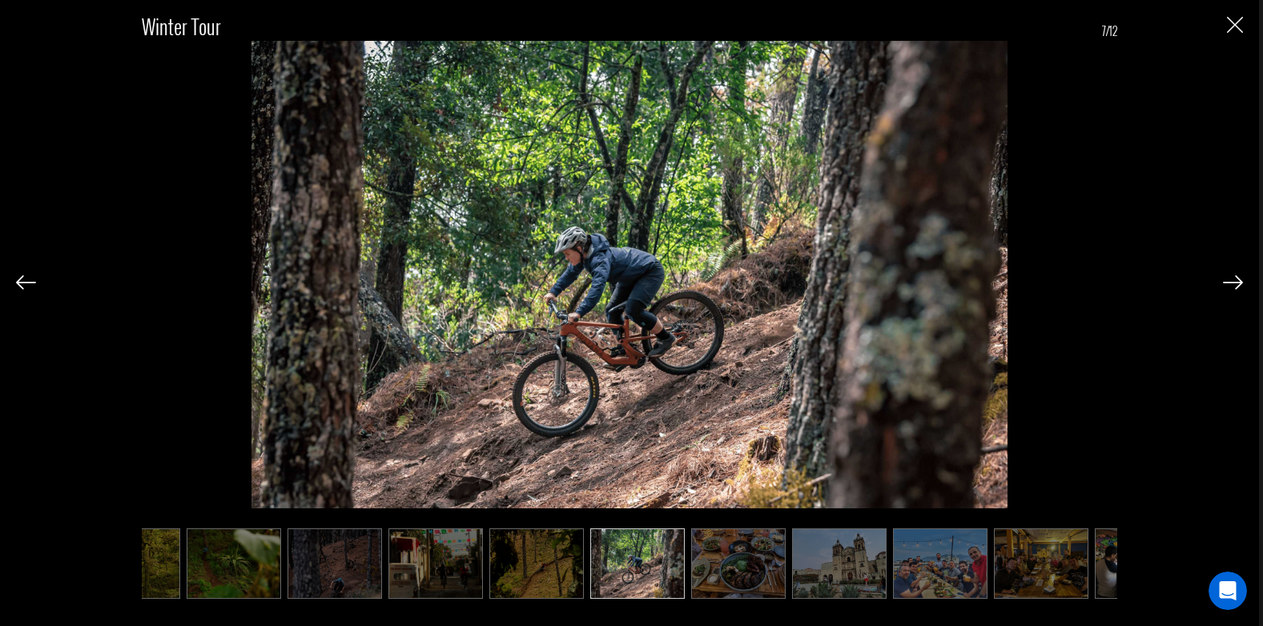
click at [1236, 277] on img at bounding box center [1233, 282] width 20 height 14
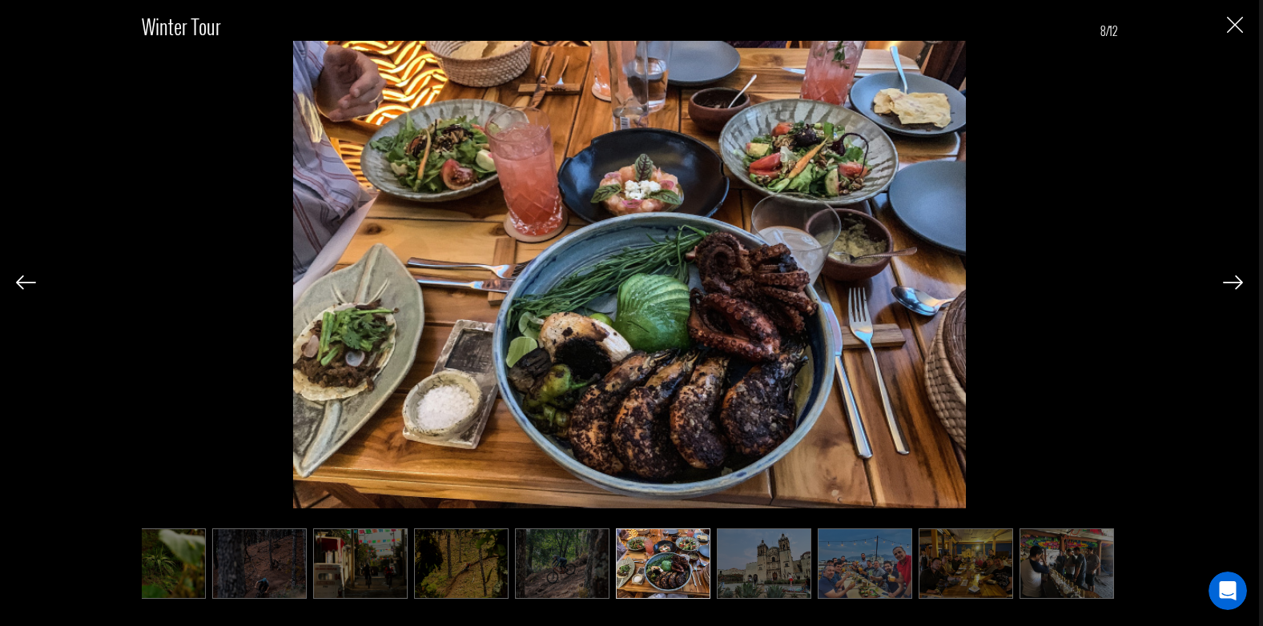
scroll to position [0, 235]
click at [1236, 277] on img at bounding box center [1233, 282] width 20 height 14
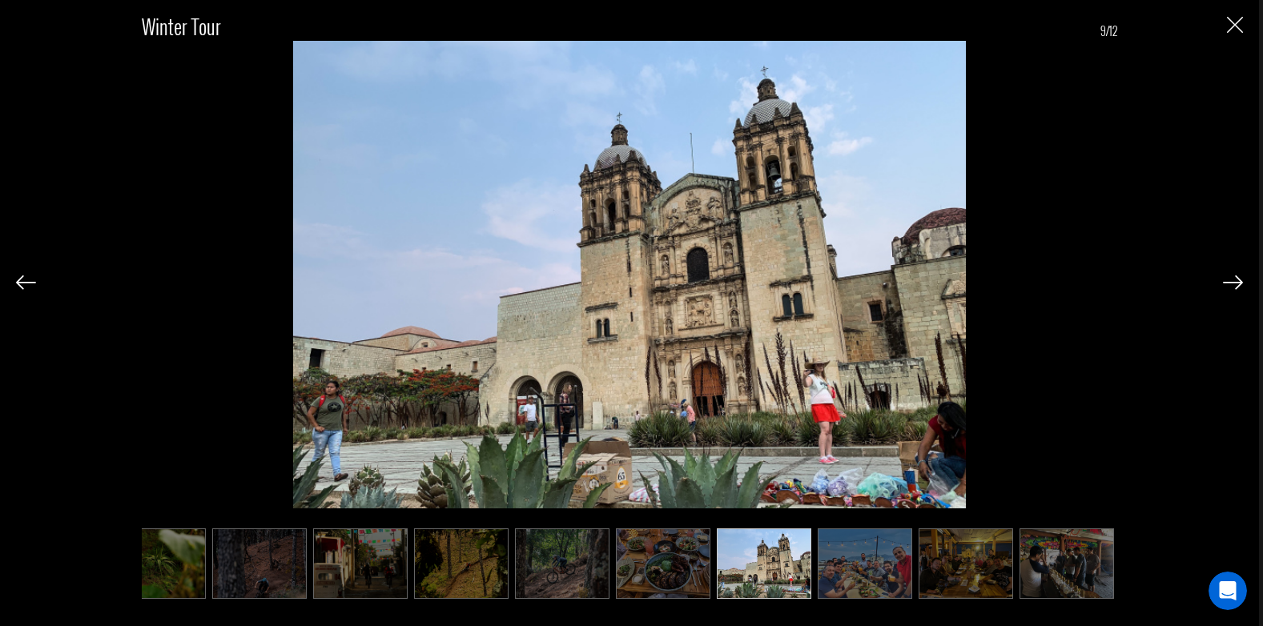
click at [1234, 273] on div at bounding box center [1233, 280] width 20 height 27
click at [1230, 278] on img at bounding box center [1233, 282] width 20 height 14
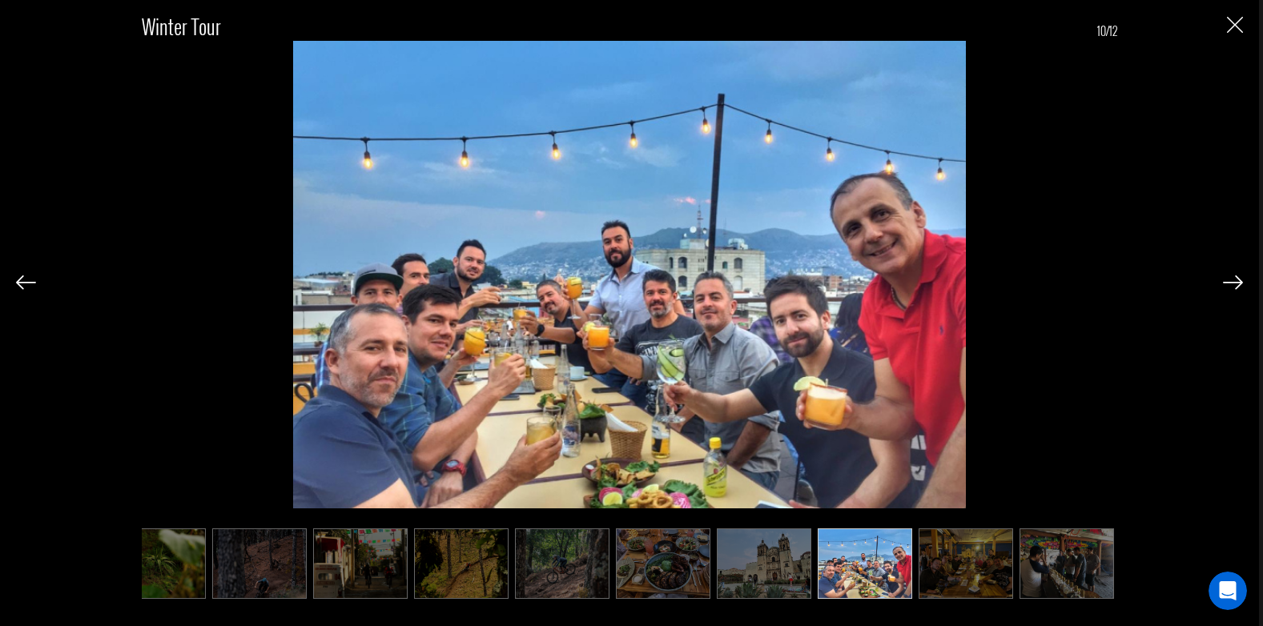
click at [1232, 279] on img at bounding box center [1233, 282] width 20 height 14
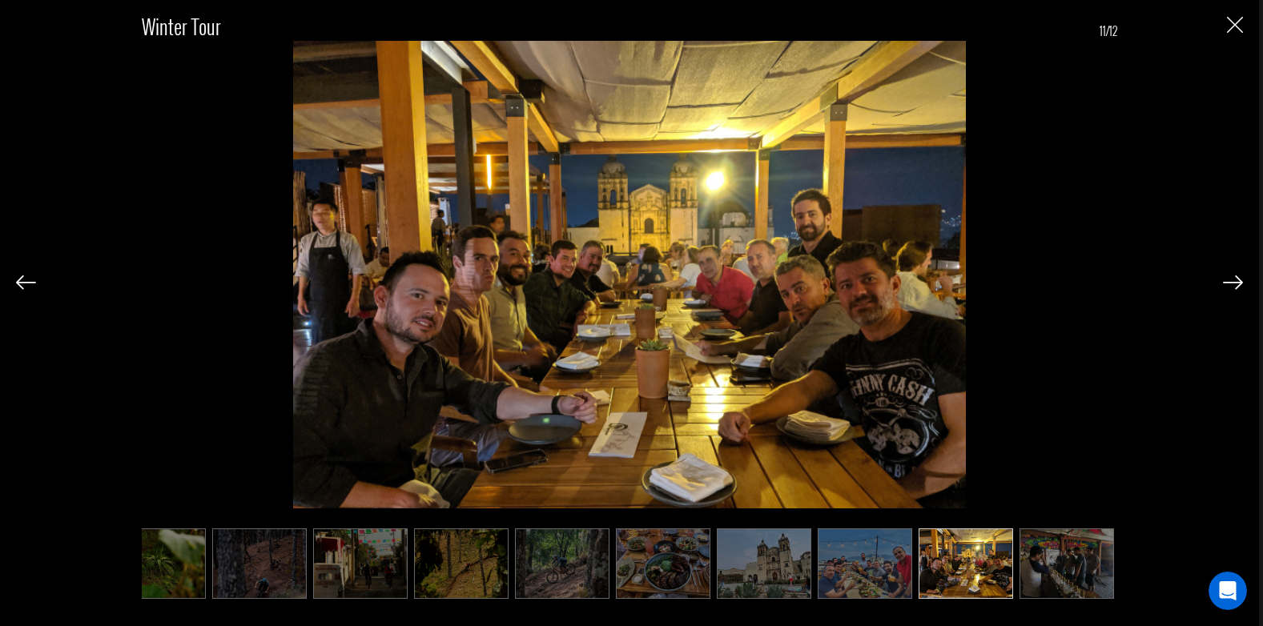
click at [1232, 279] on img at bounding box center [1233, 282] width 20 height 14
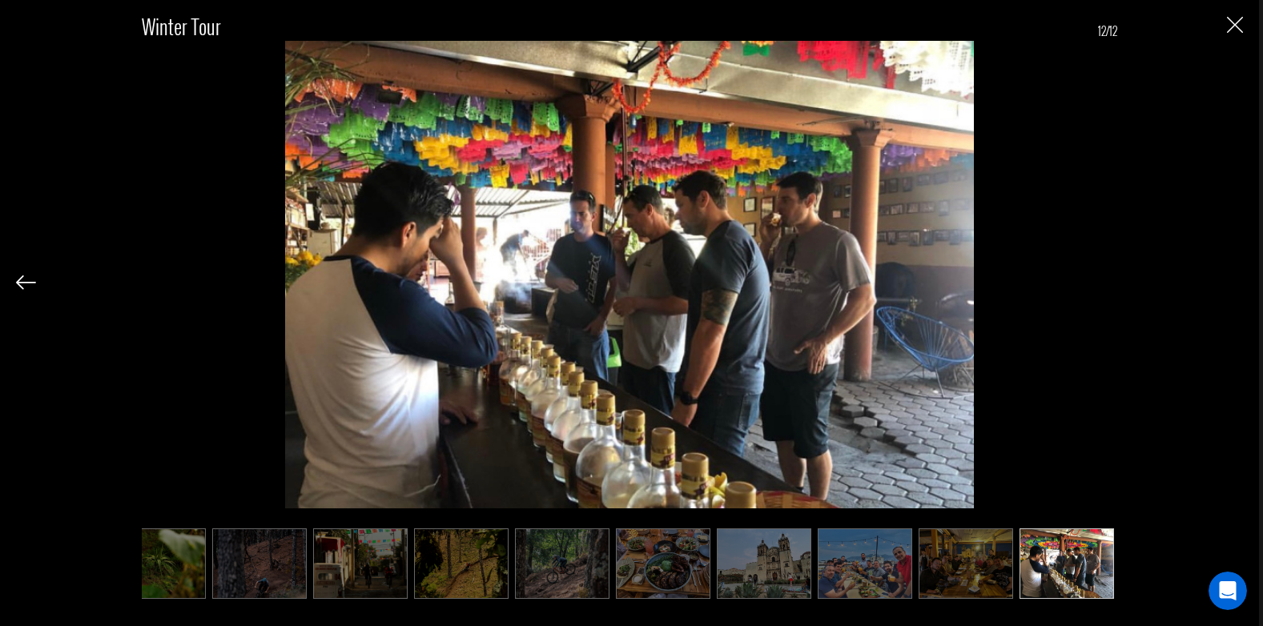
click at [1230, 32] on img "Close" at bounding box center [1235, 25] width 16 height 16
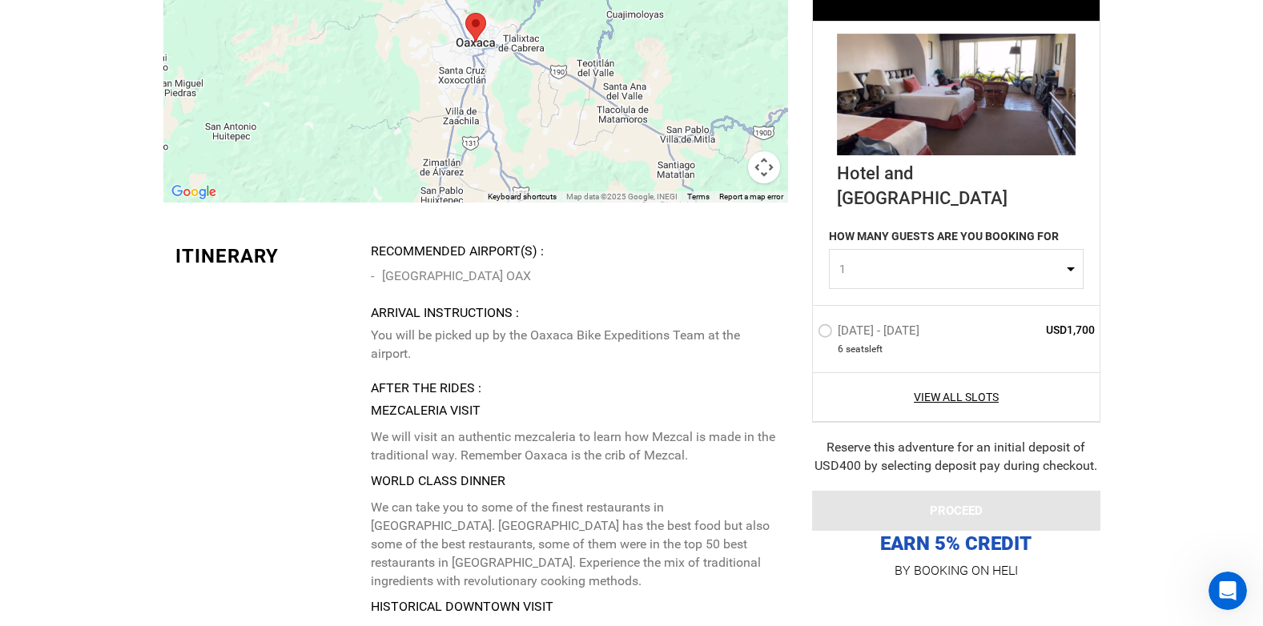
scroll to position [2563, 0]
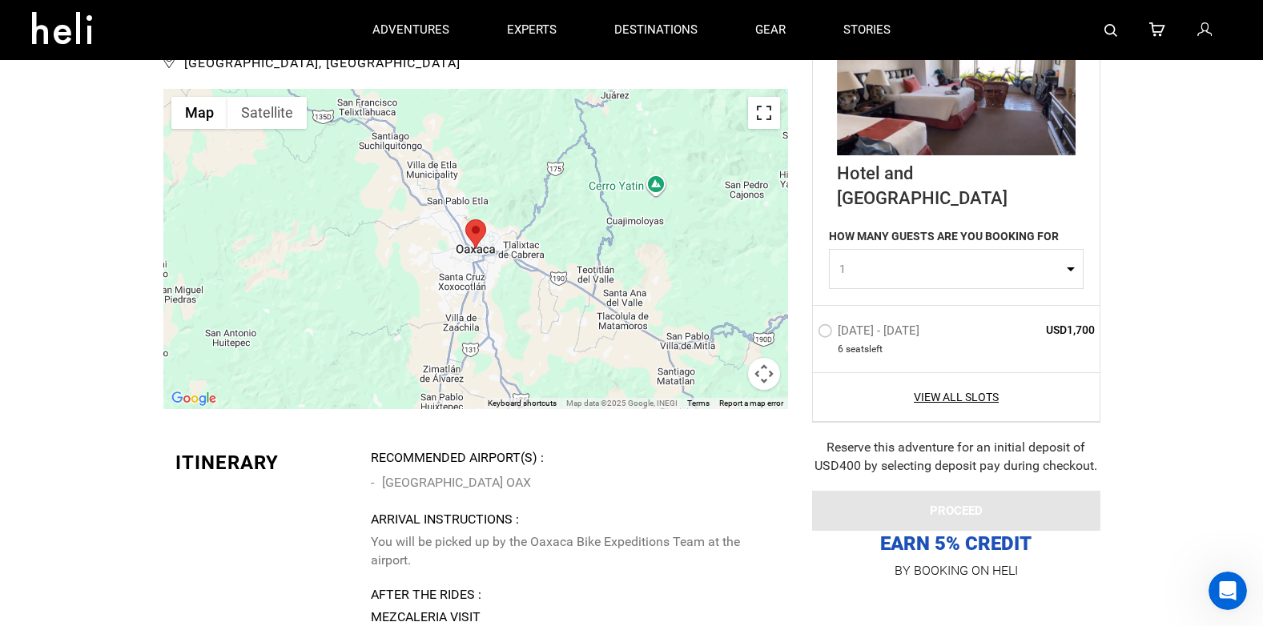
click at [761, 116] on button "Toggle fullscreen view" at bounding box center [764, 113] width 32 height 32
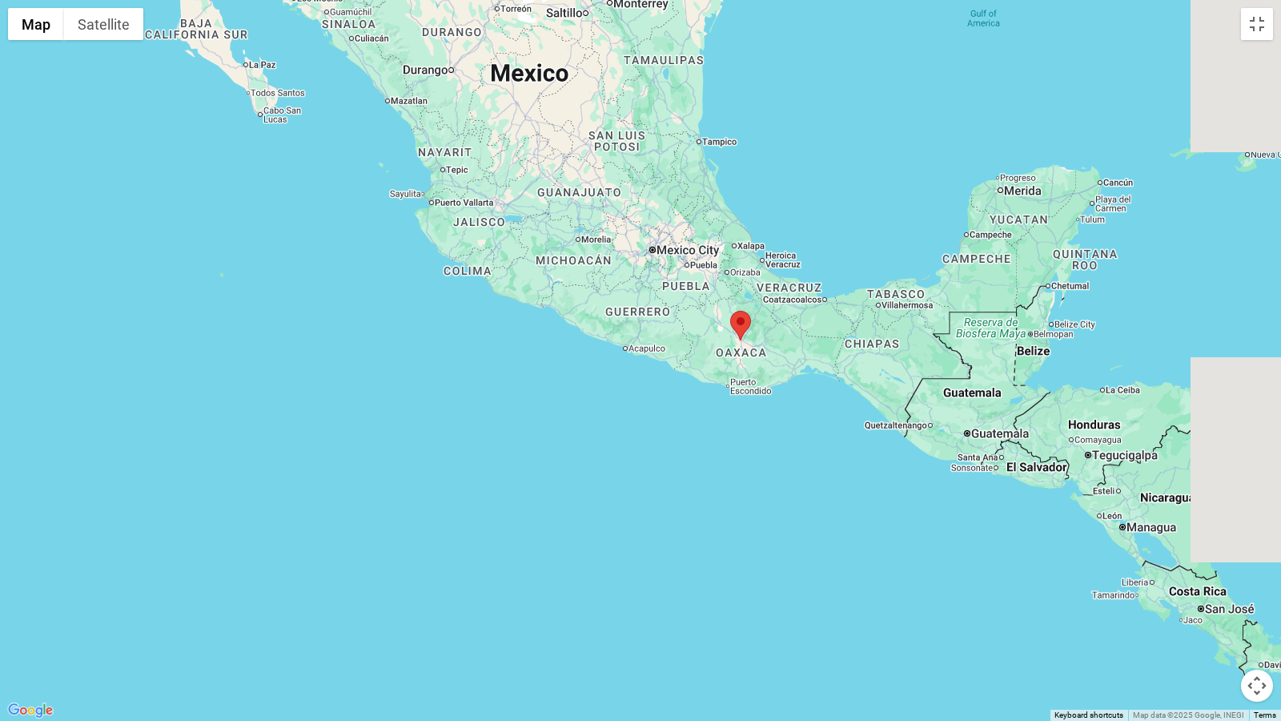
drag, startPoint x: 948, startPoint y: 320, endPoint x: 848, endPoint y: 336, distance: 101.4
click at [848, 336] on div at bounding box center [640, 360] width 1281 height 721
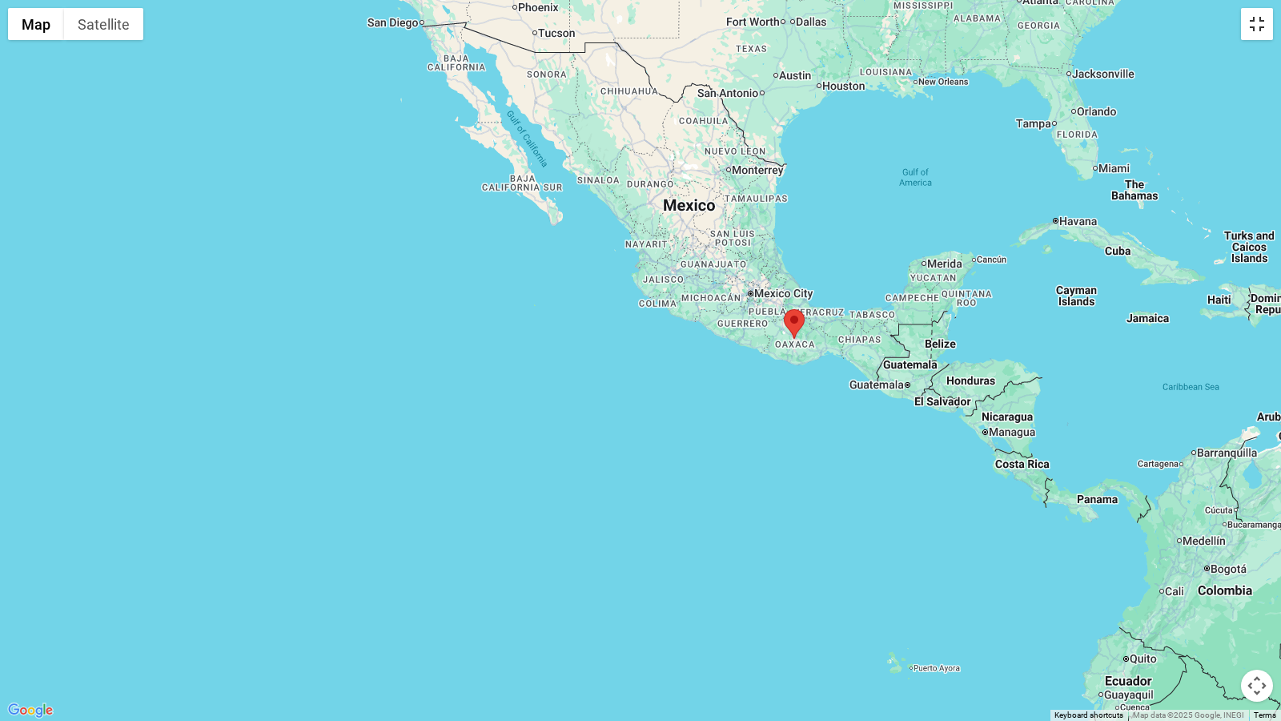
click at [1261, 22] on button "Toggle fullscreen view" at bounding box center [1257, 24] width 32 height 32
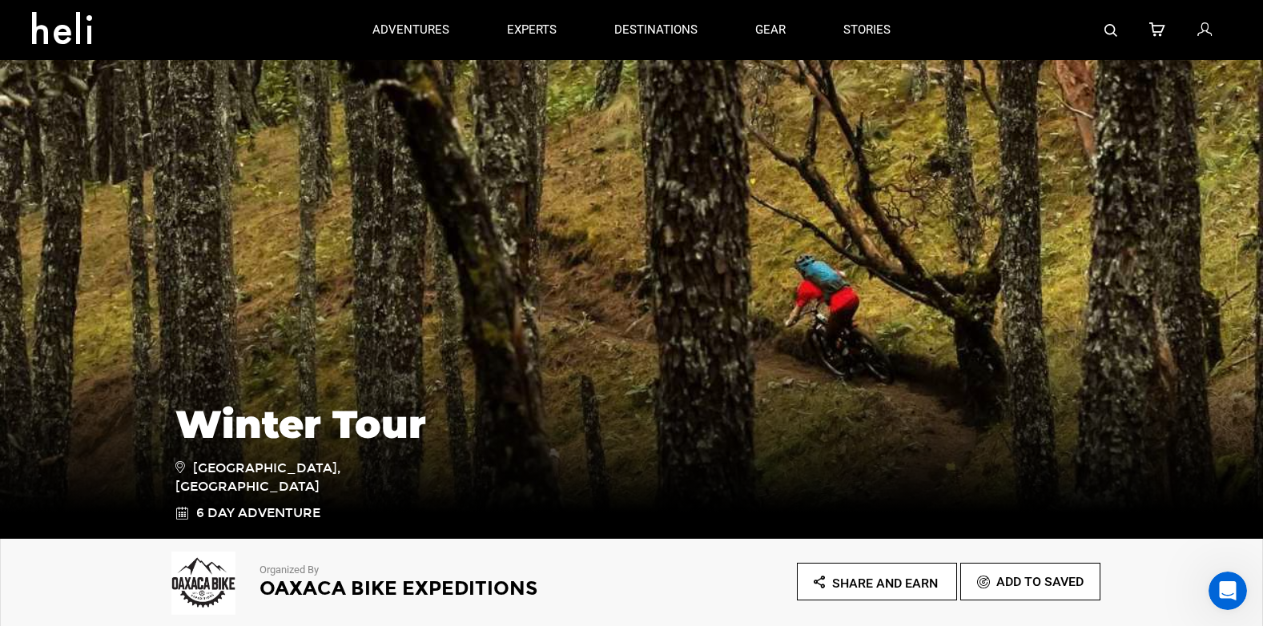
click at [1048, 227] on img at bounding box center [631, 298] width 1263 height 481
